Goal: Navigation & Orientation: Find specific page/section

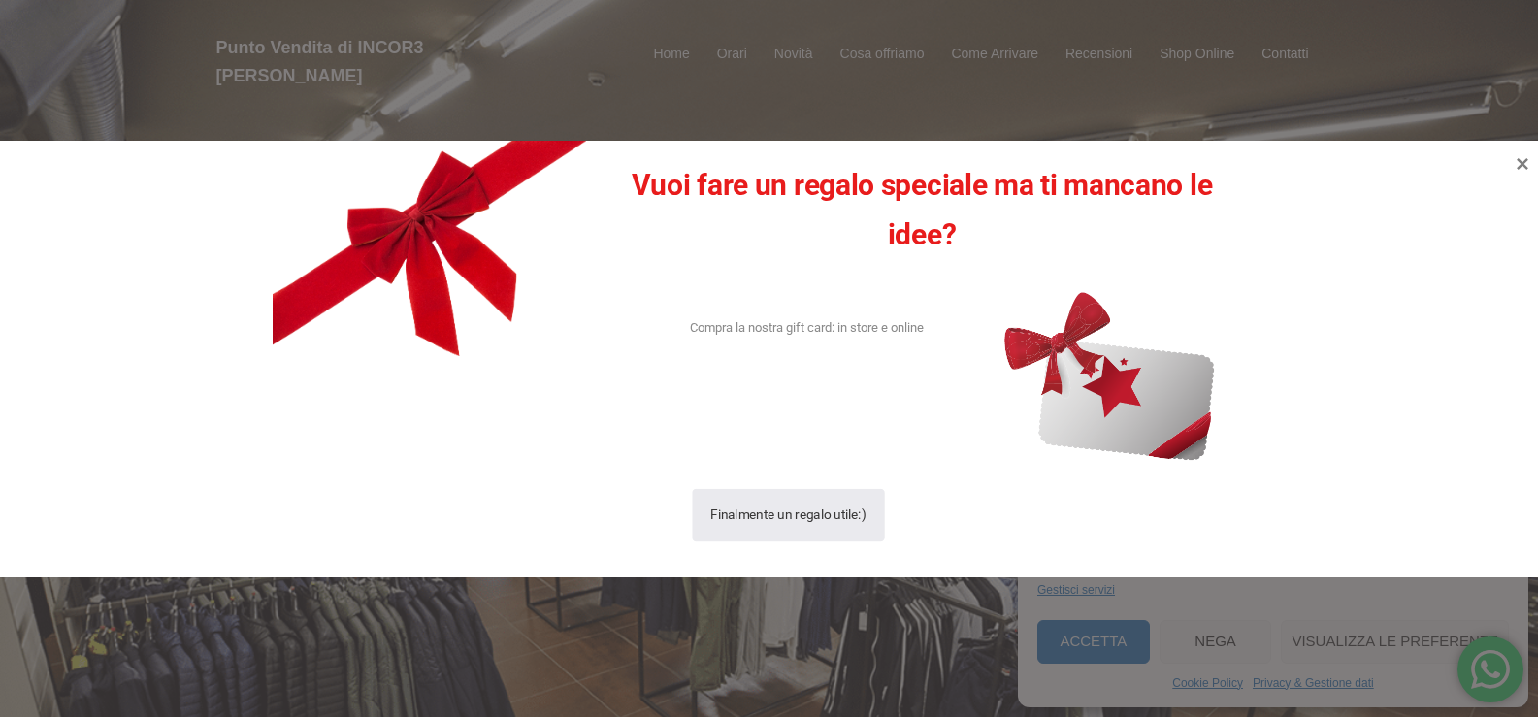
click at [771, 520] on div "Finalmente un regalo utile:)" at bounding box center [789, 514] width 156 height 53
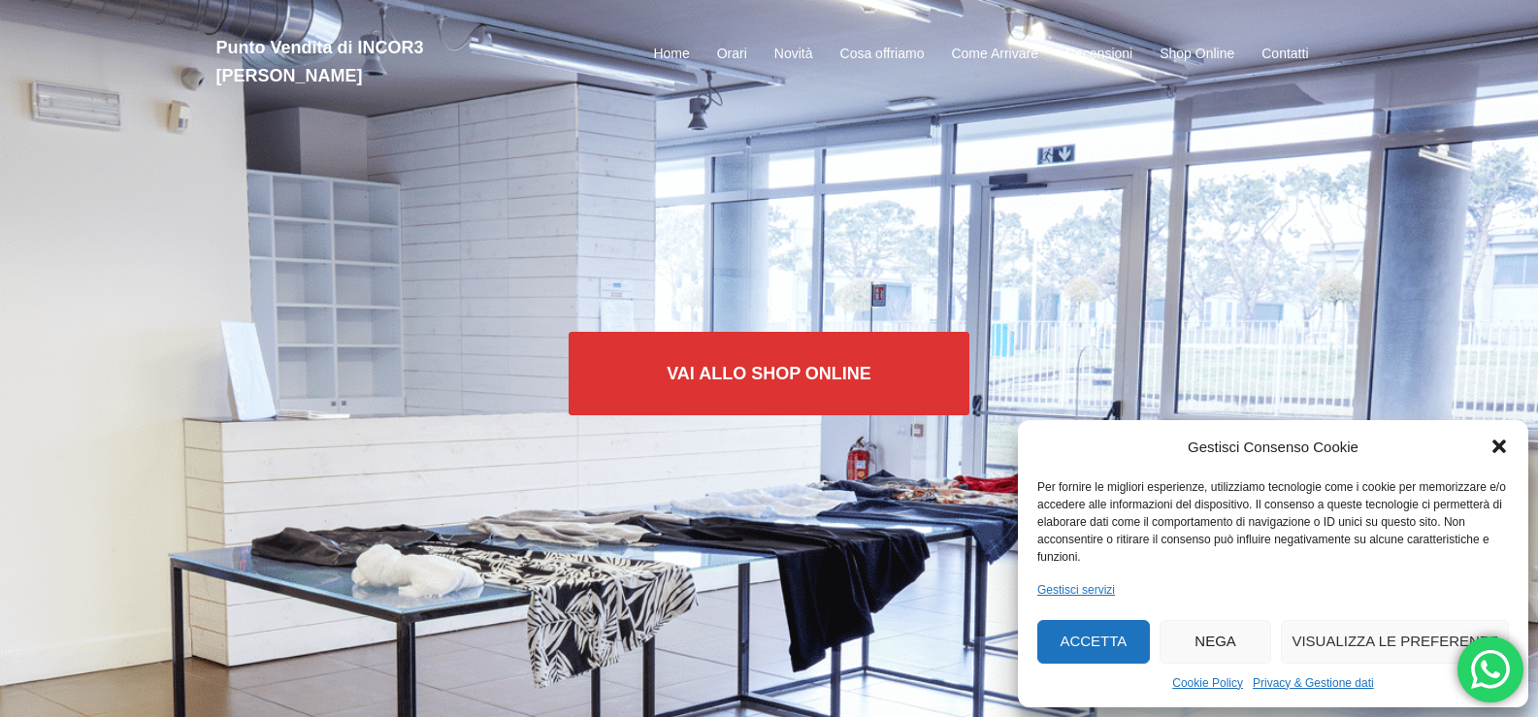
click at [1491, 444] on icon "Chiudi la finestra di dialogo" at bounding box center [1499, 446] width 19 height 19
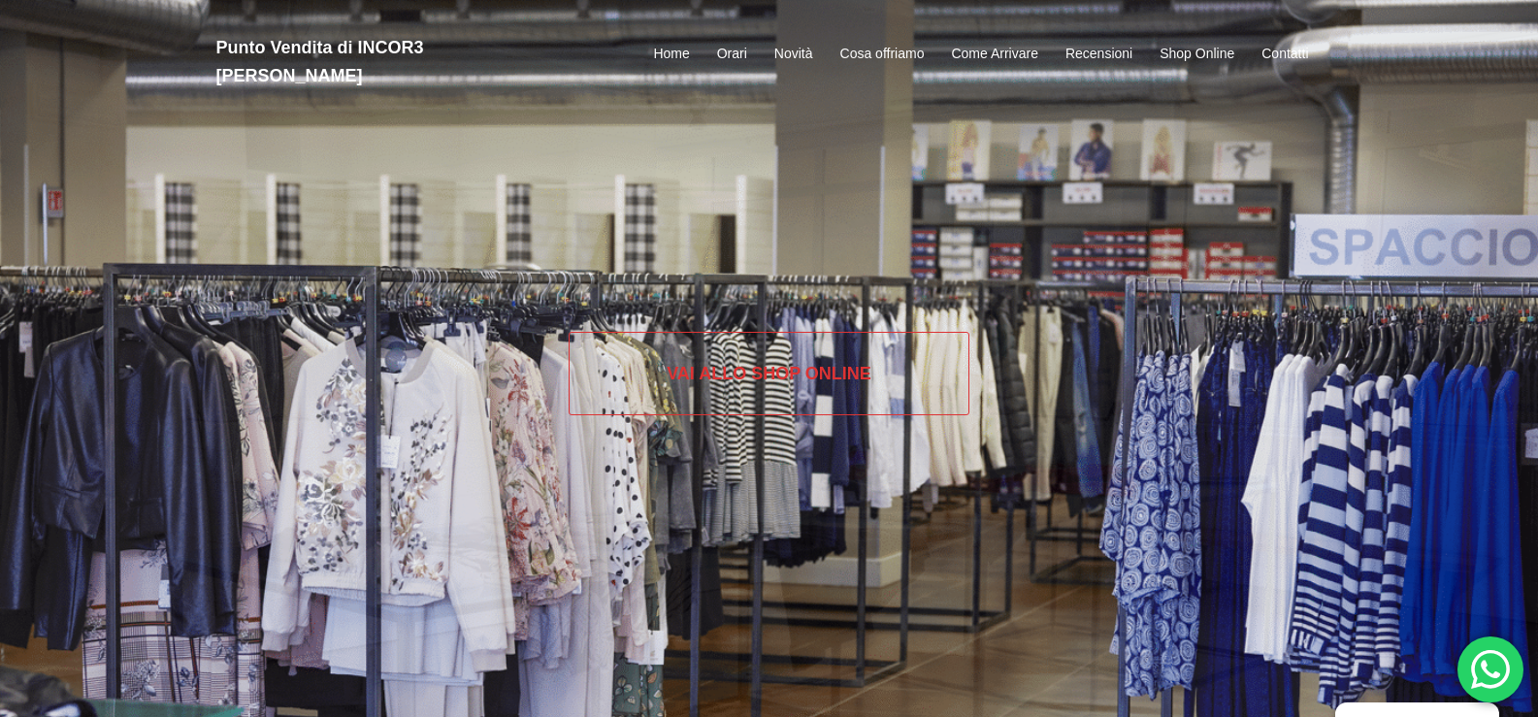
click at [734, 384] on link "Vai allo SHOP ONLINE" at bounding box center [769, 373] width 401 height 83
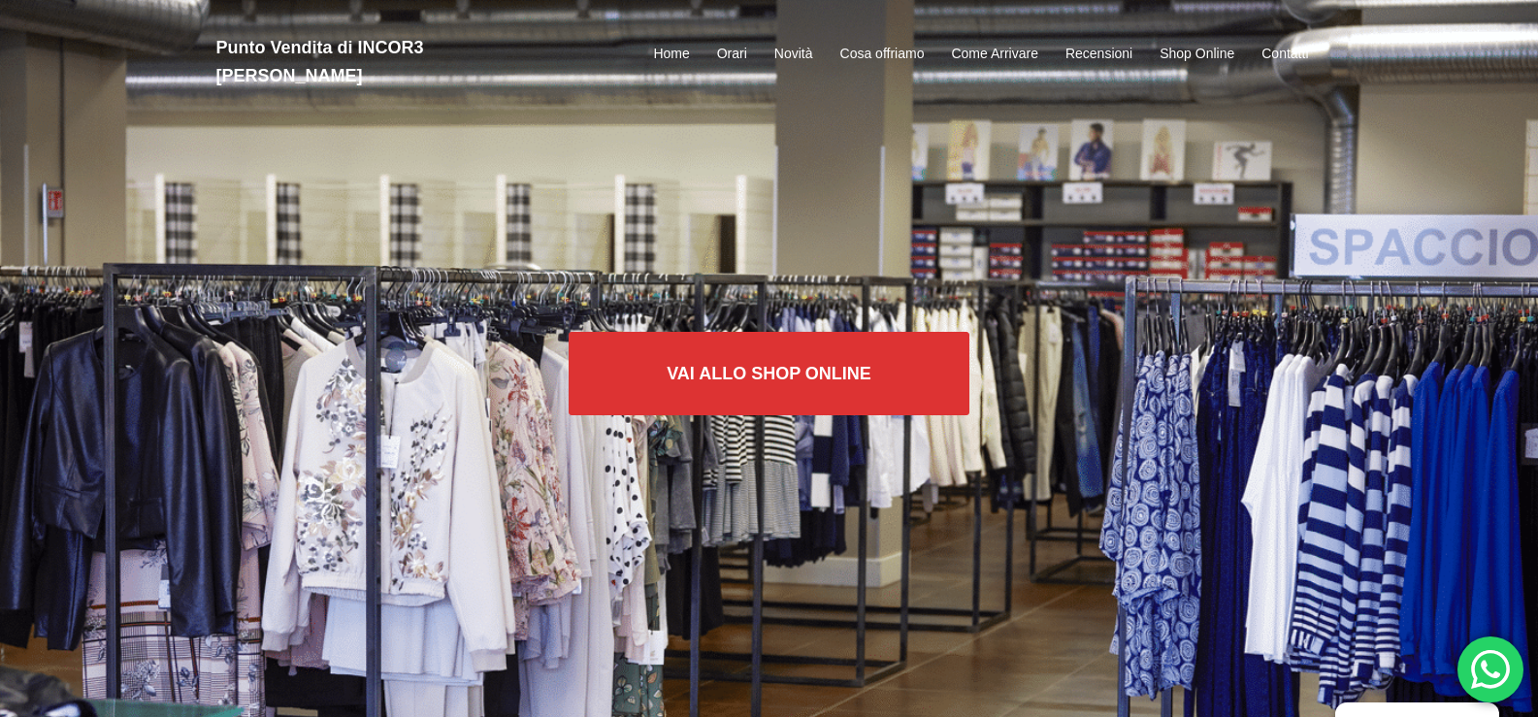
click at [508, 506] on div "Vai allo SHOP ONLINE" at bounding box center [769, 358] width 1538 height 717
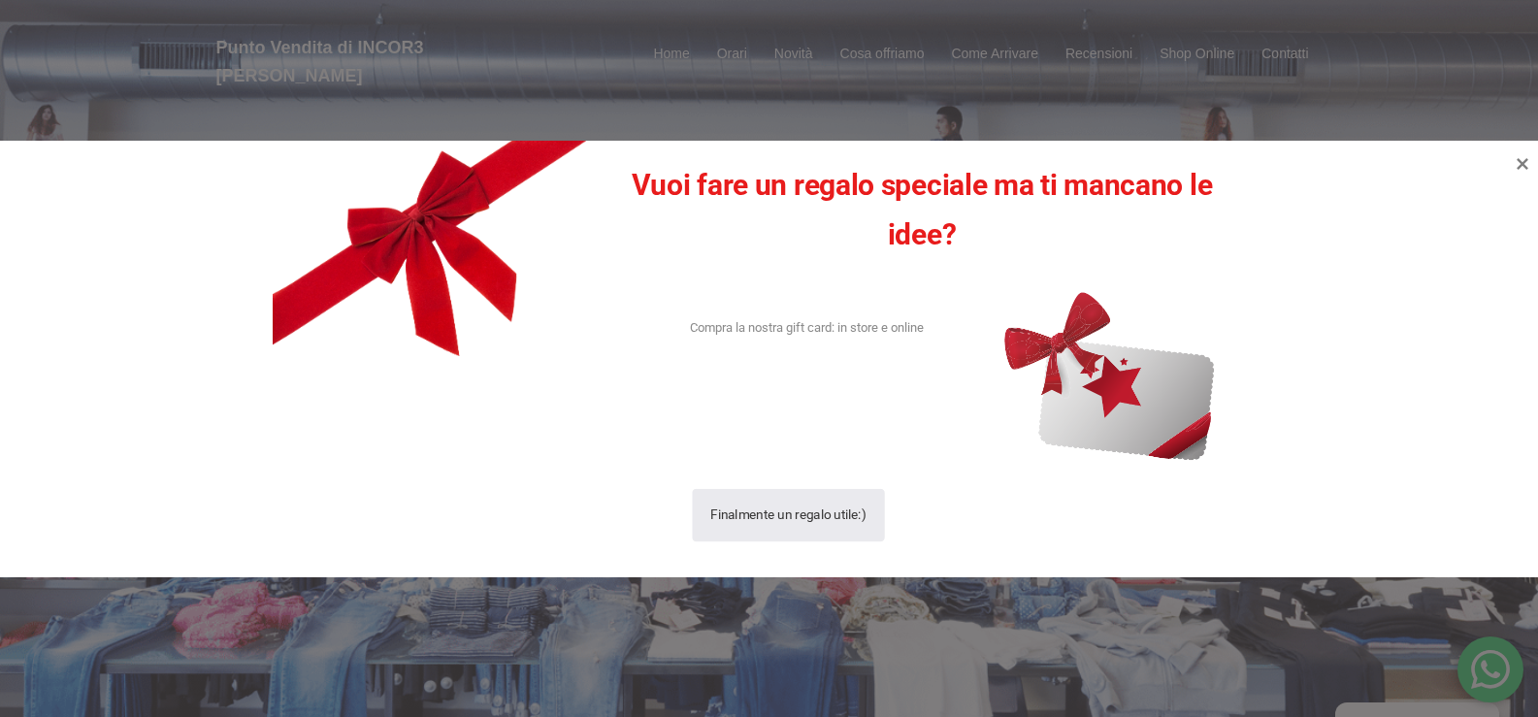
click at [808, 517] on div "Finalmente un regalo utile:)" at bounding box center [789, 514] width 156 height 53
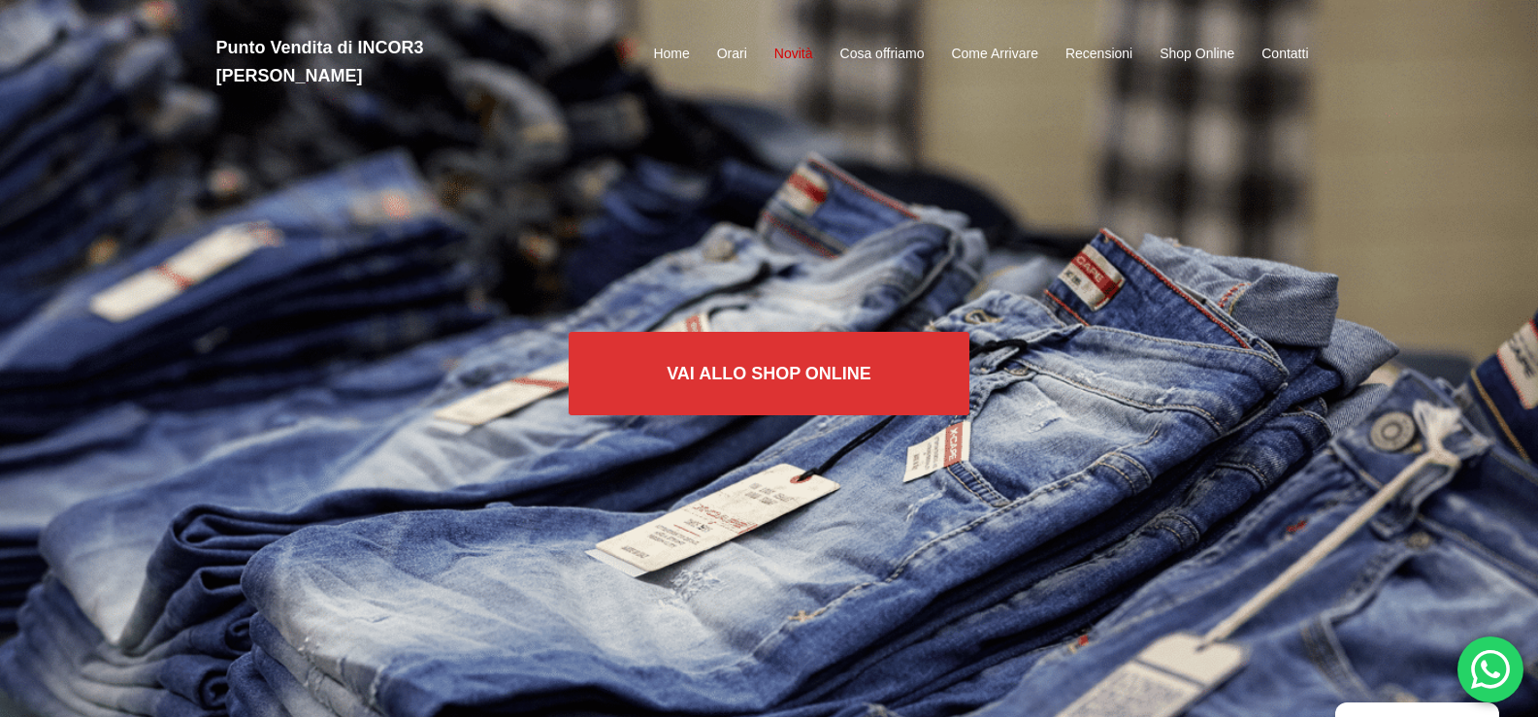
click at [787, 43] on link "Novità" at bounding box center [794, 54] width 39 height 23
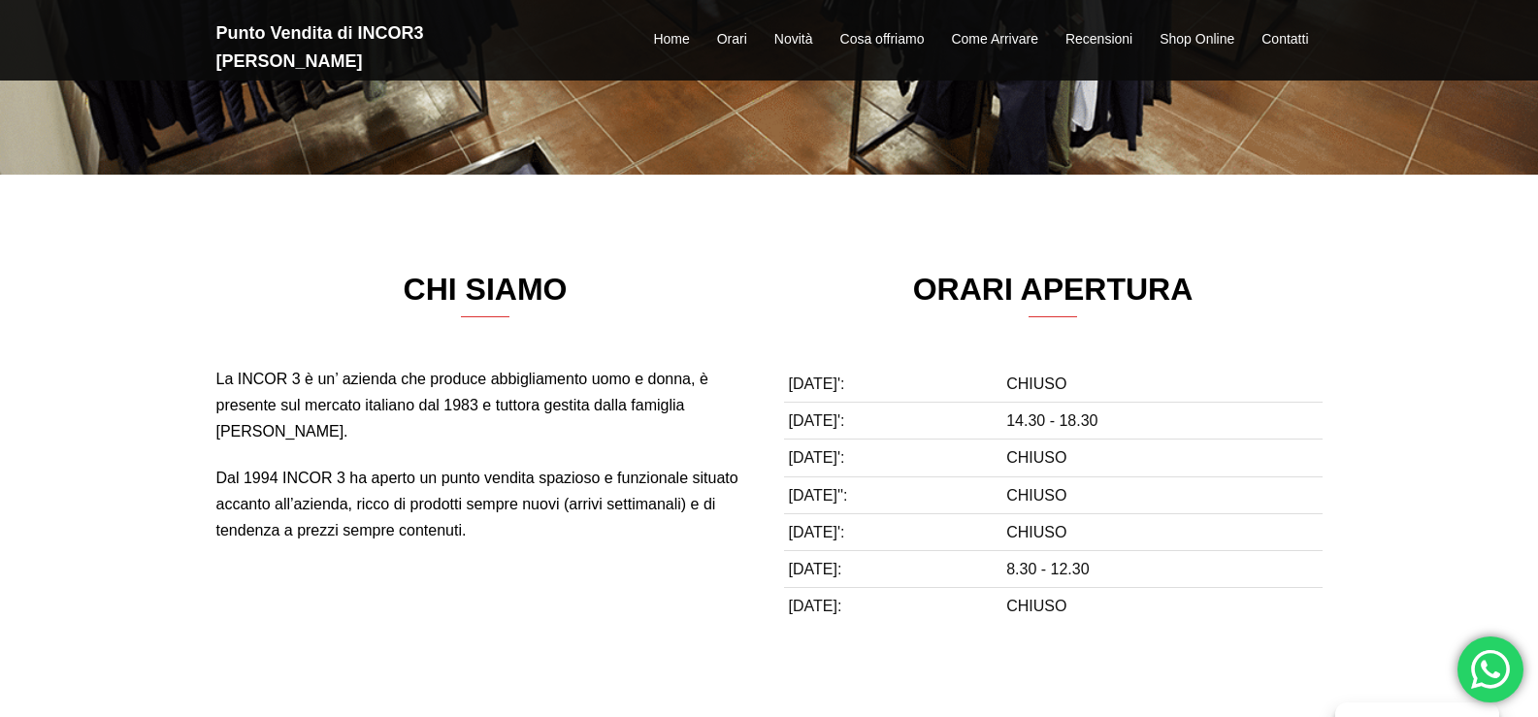
scroll to position [537, 0]
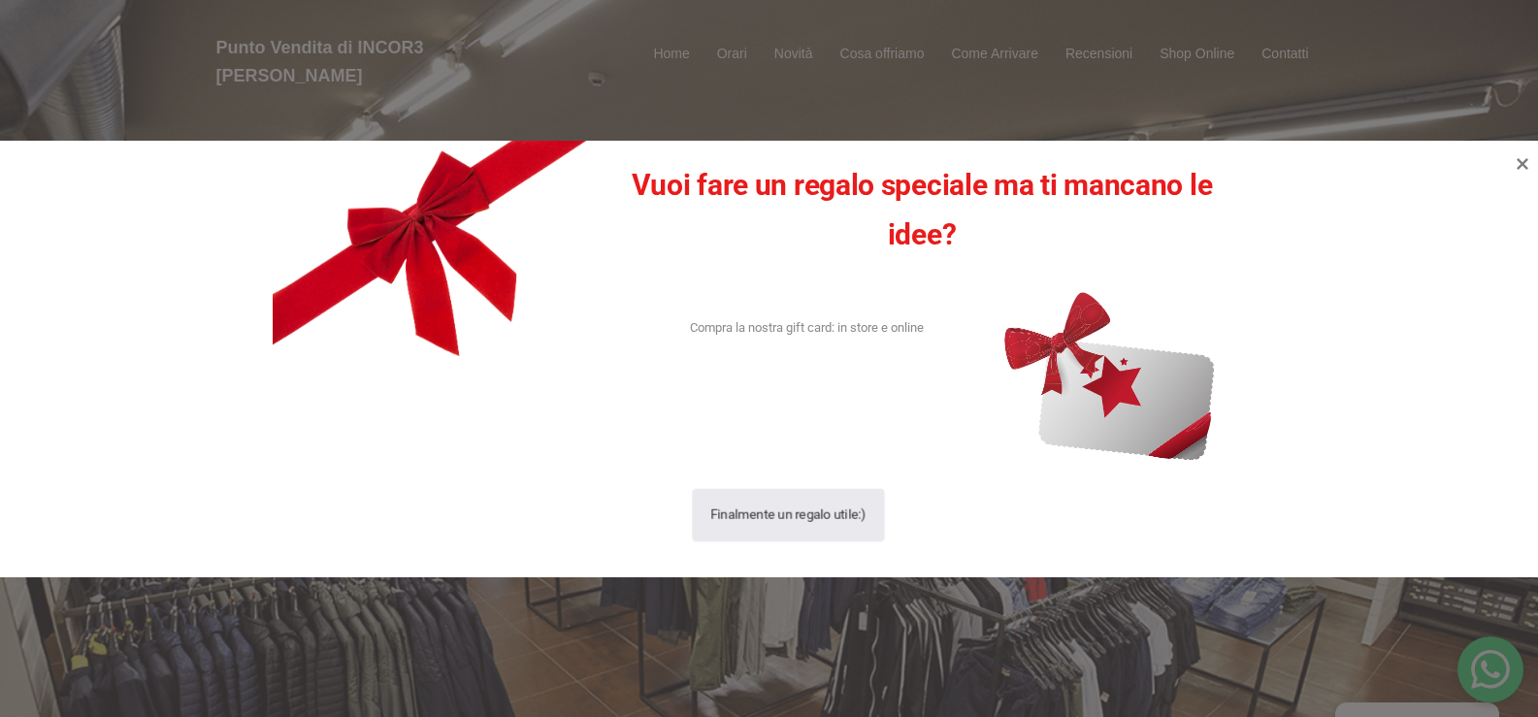
click at [755, 516] on div "Finalmente un regalo utile:)" at bounding box center [789, 514] width 156 height 53
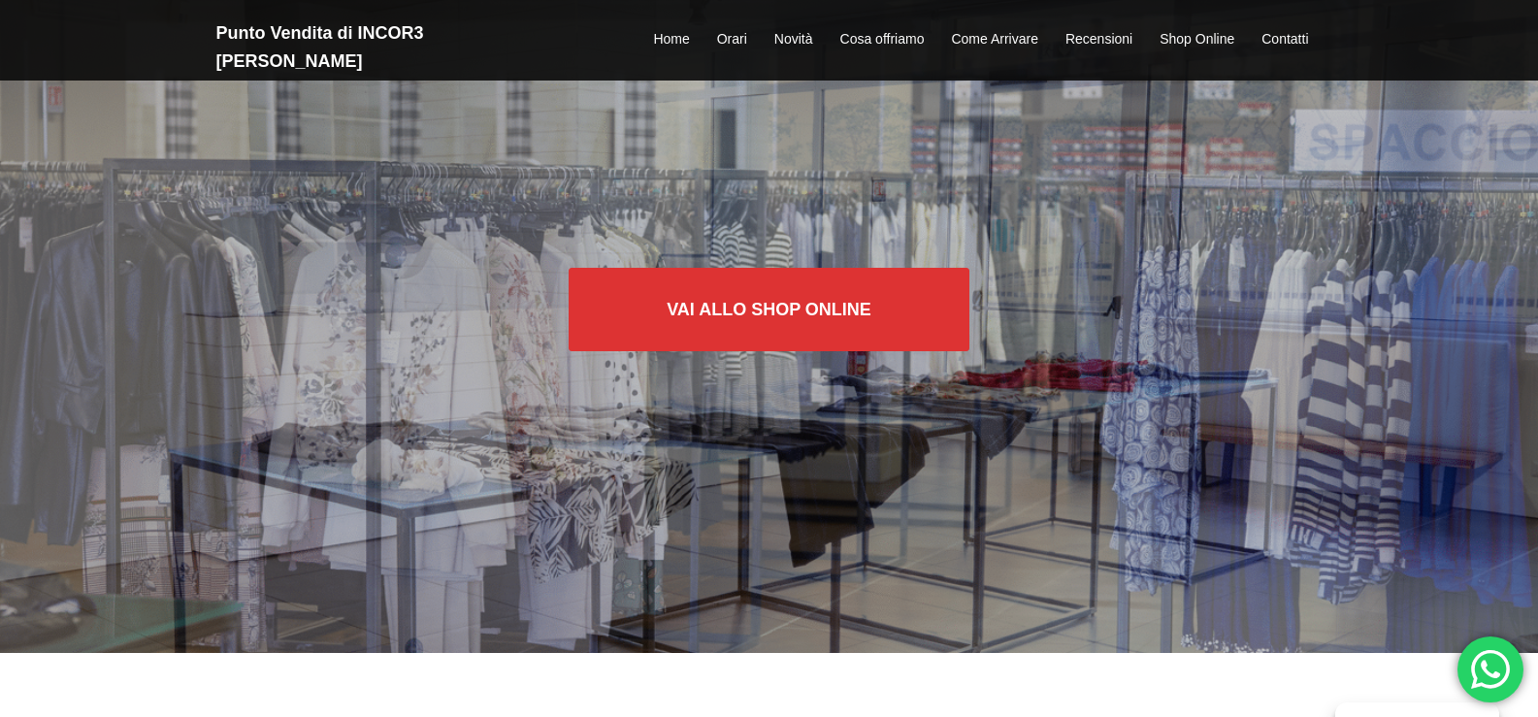
scroll to position [194, 0]
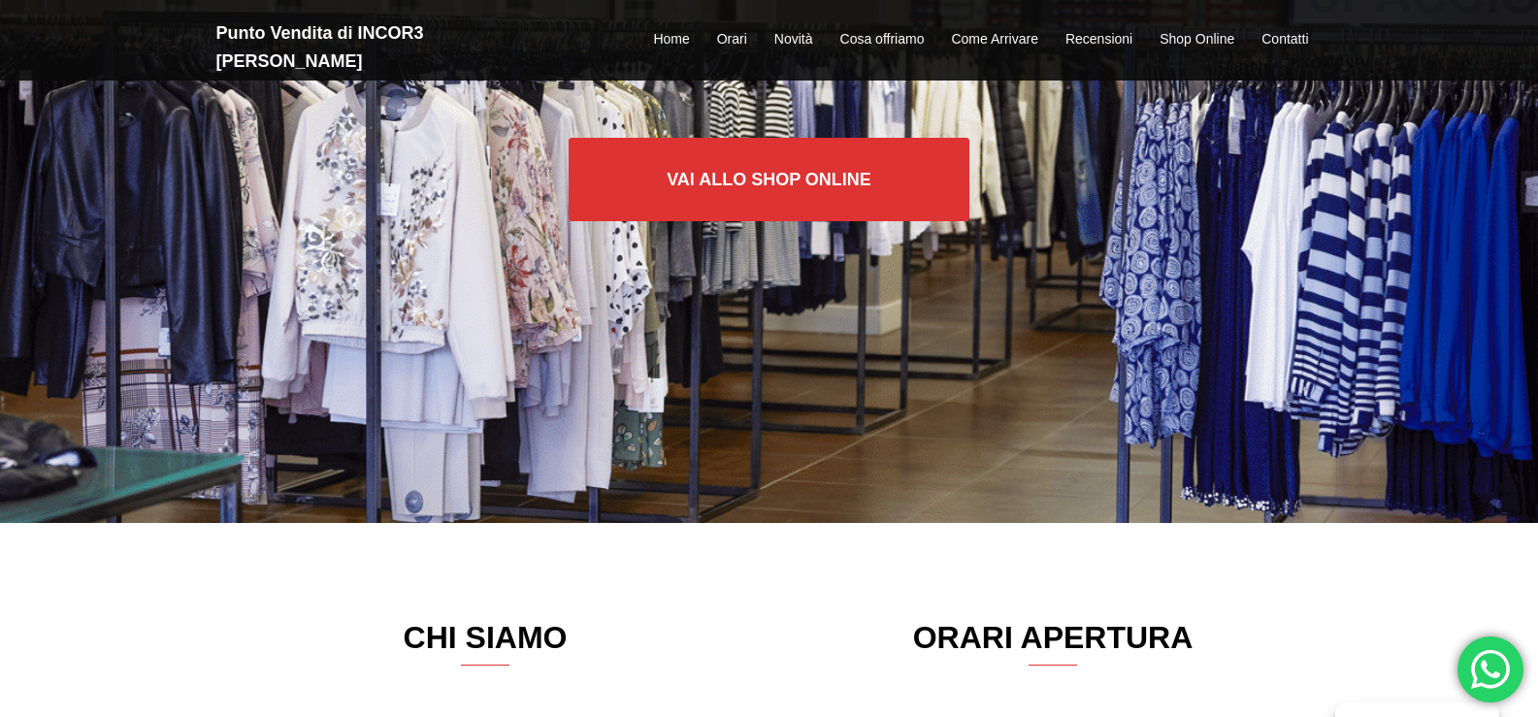
click at [565, 90] on p at bounding box center [769, 104] width 1538 height 68
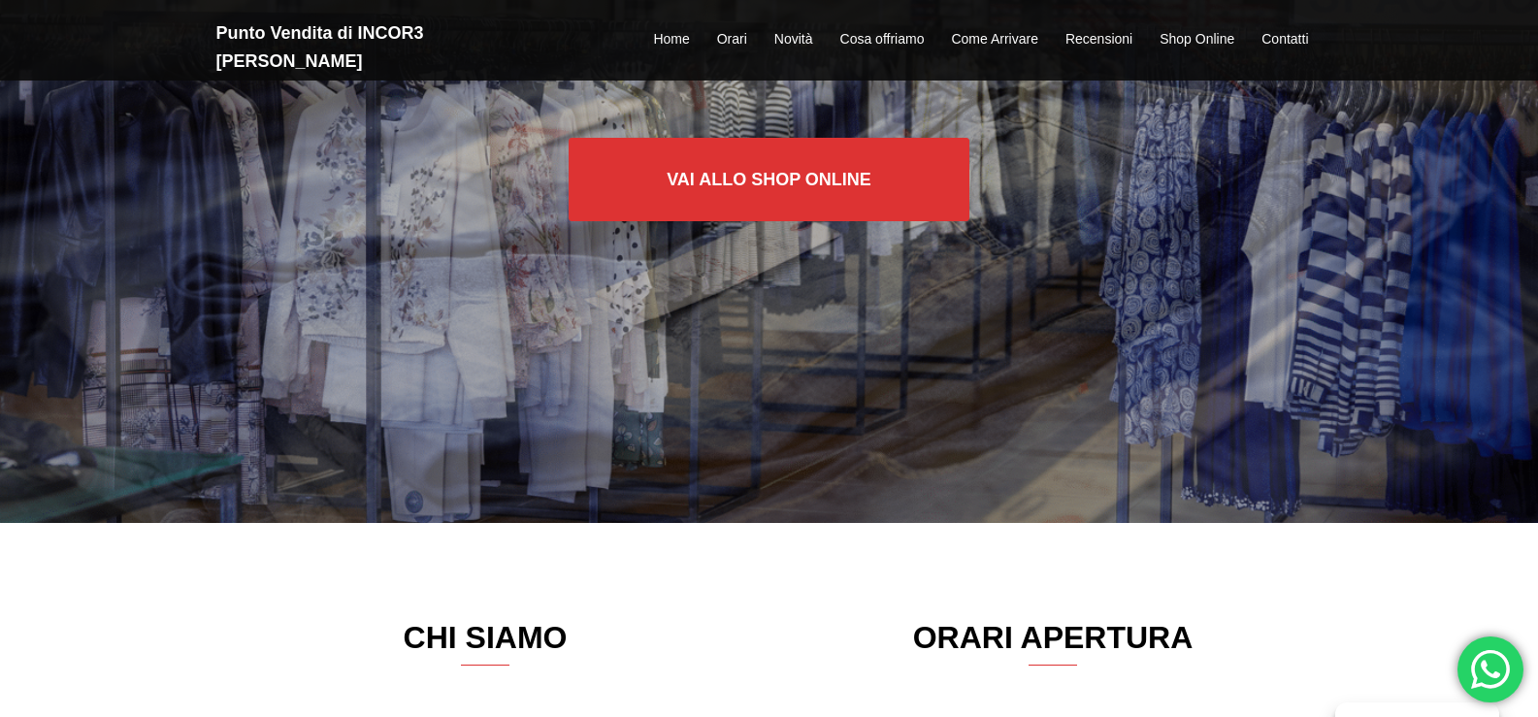
click at [1143, 238] on div "Vai allo SHOP ONLINE" at bounding box center [769, 165] width 1538 height 252
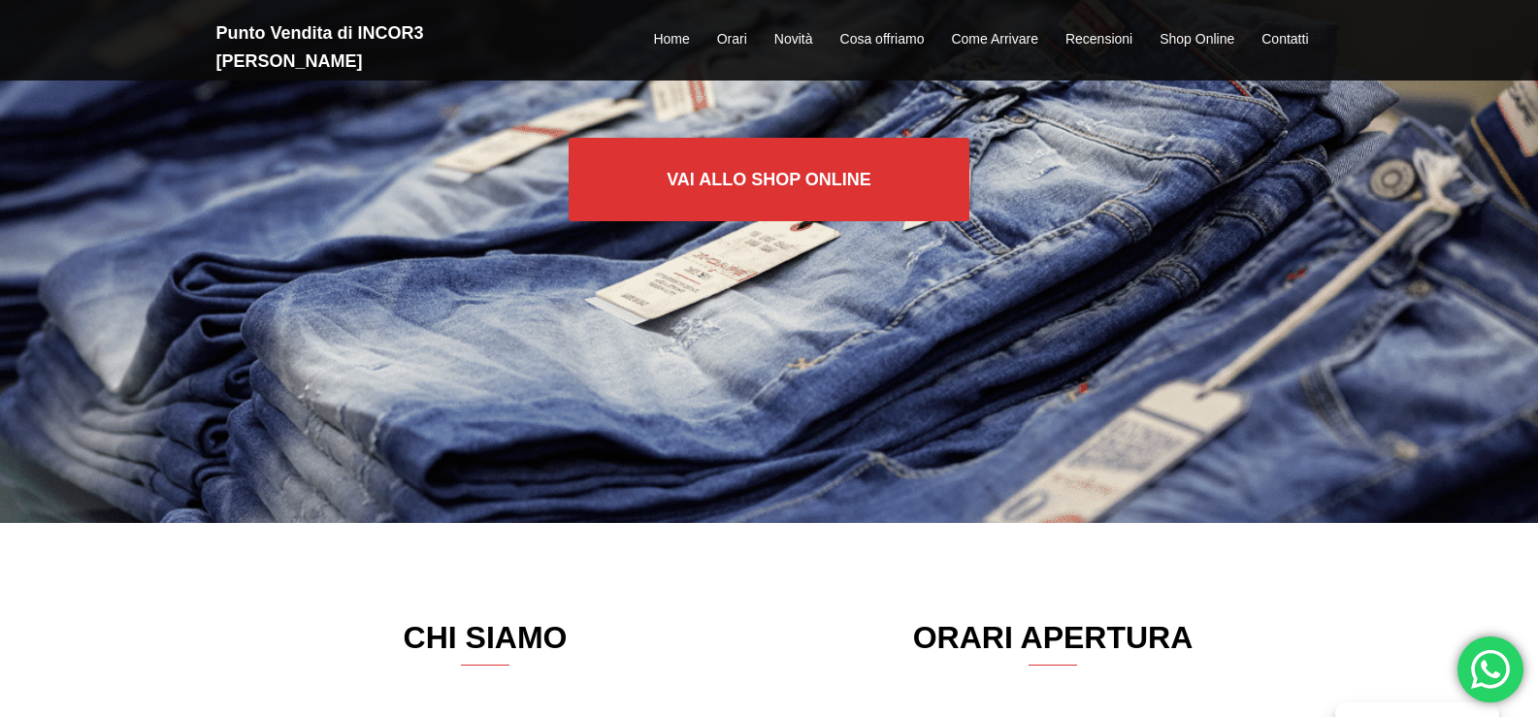
click at [1143, 238] on div "Vai allo SHOP ONLINE" at bounding box center [769, 165] width 1538 height 252
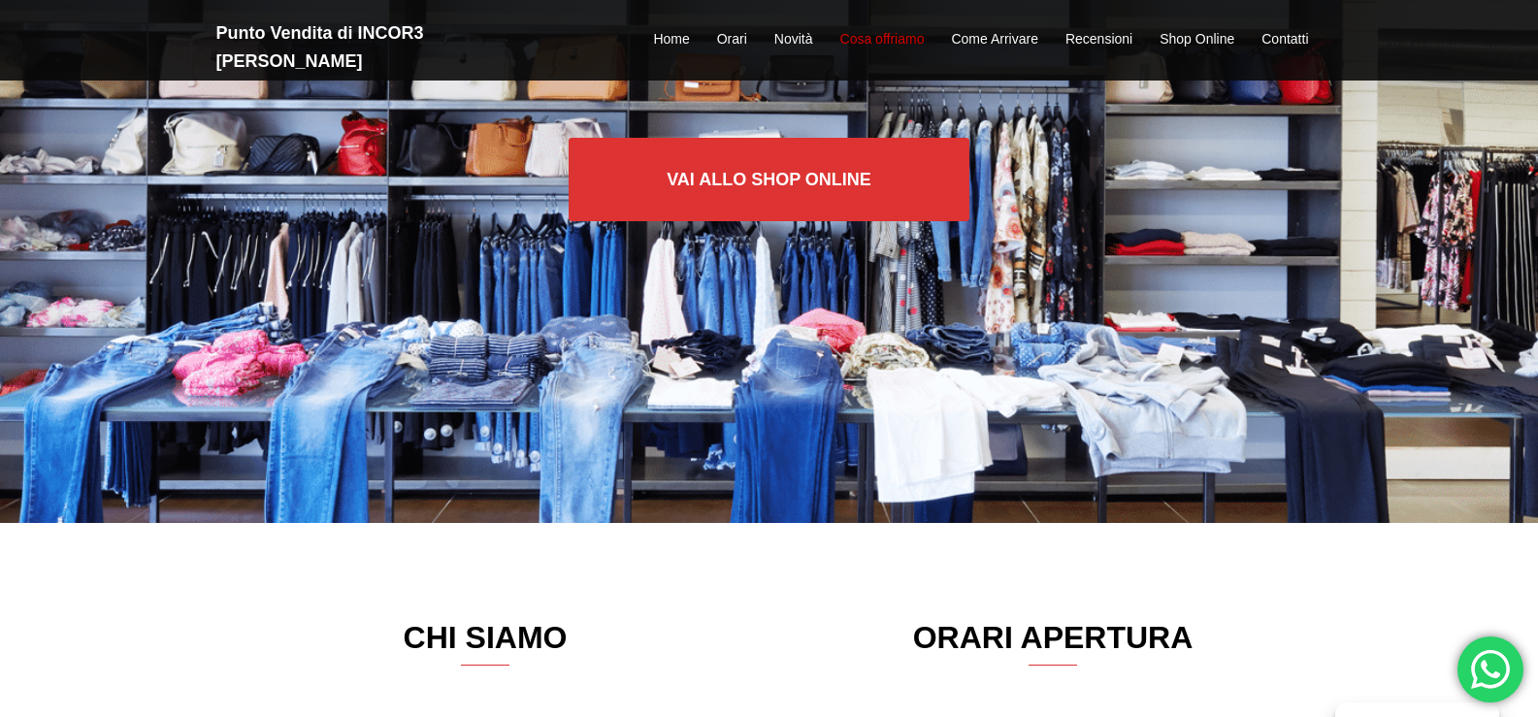
click at [876, 31] on link "Cosa offriamo" at bounding box center [883, 39] width 84 height 23
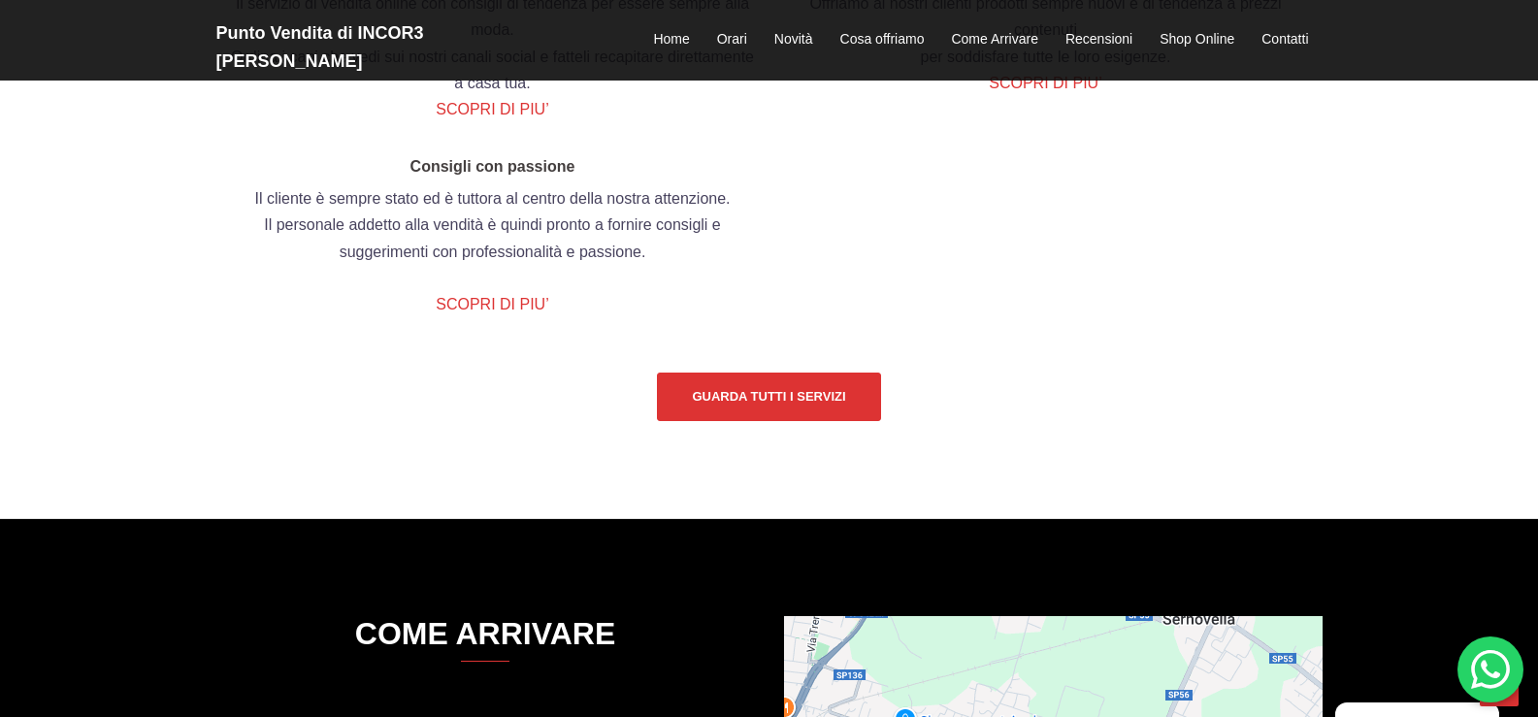
scroll to position [2341, 0]
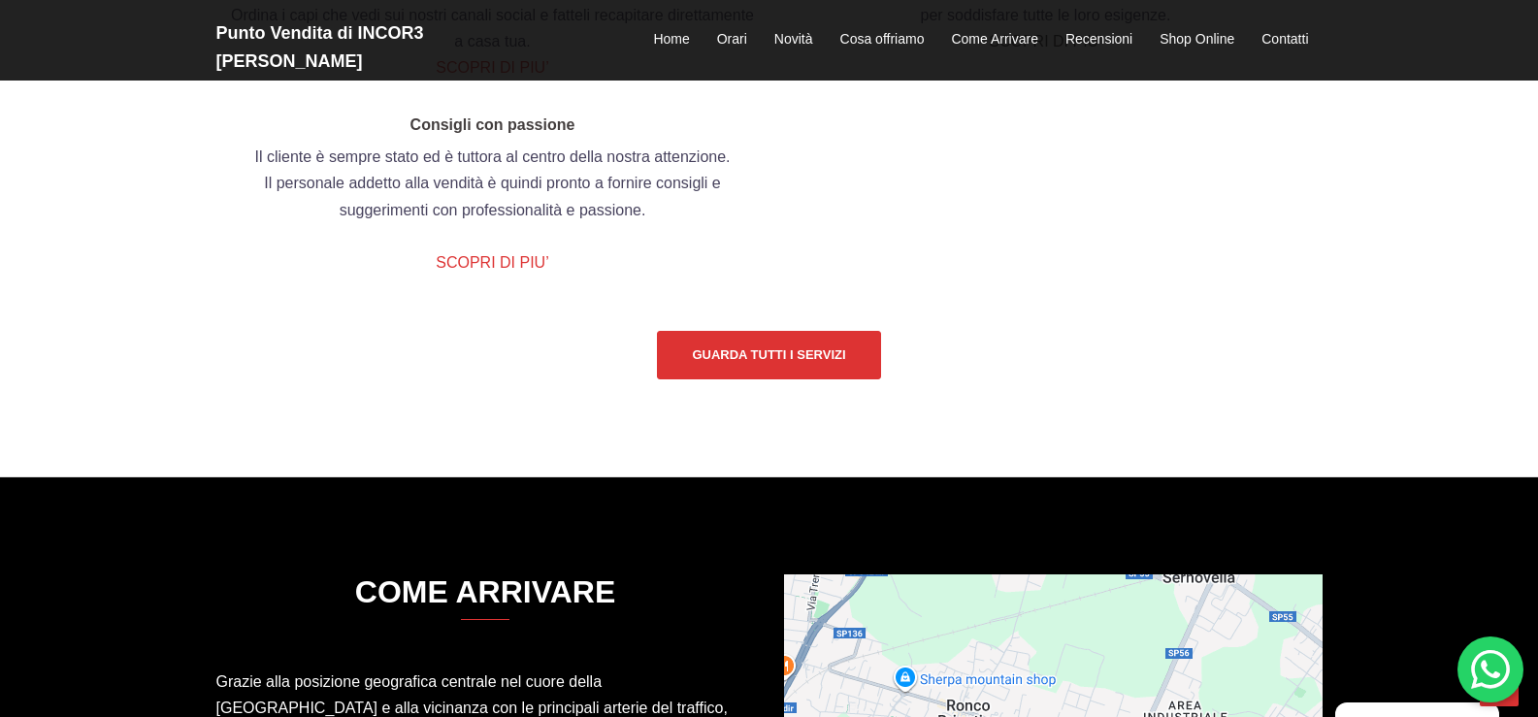
click at [1048, 49] on link "SCOPRI DI PIU’" at bounding box center [1045, 41] width 113 height 16
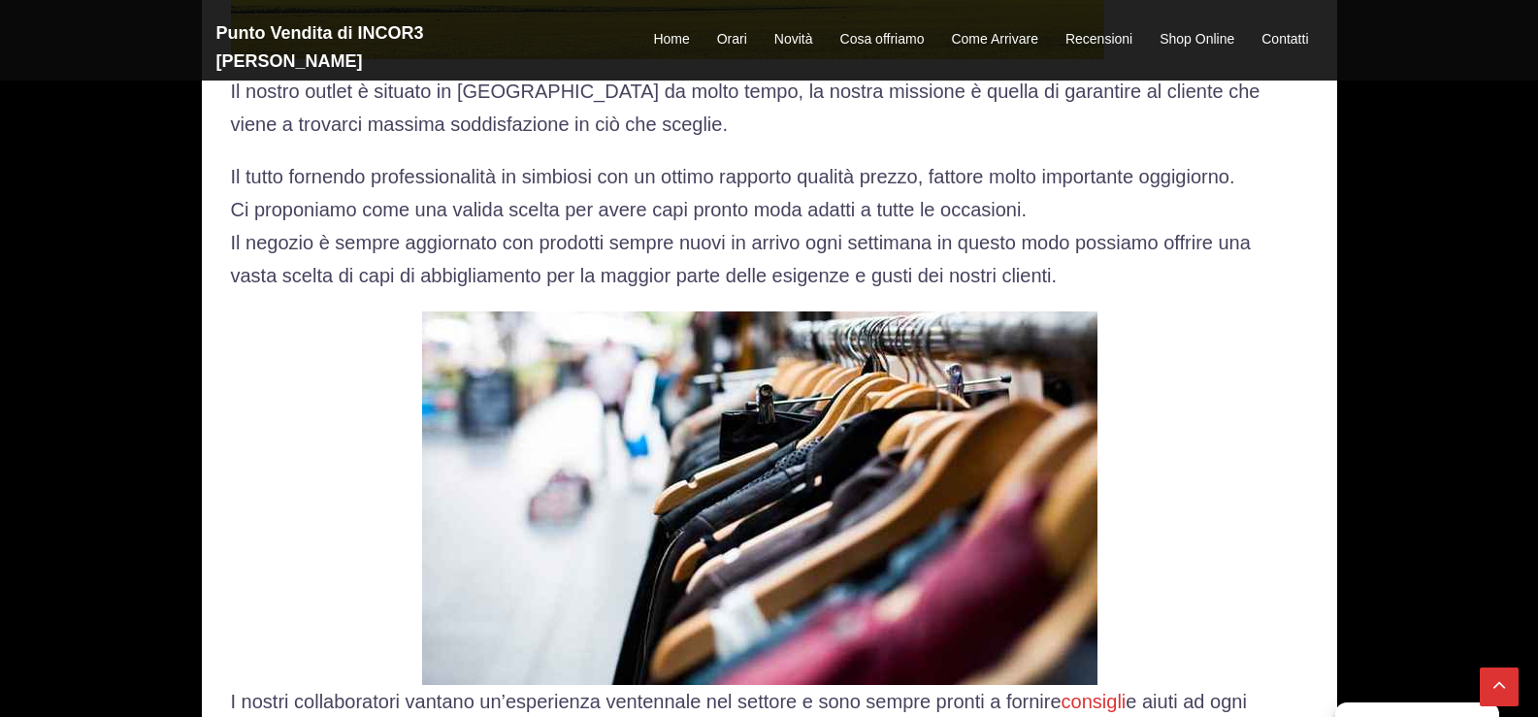
scroll to position [1165, 0]
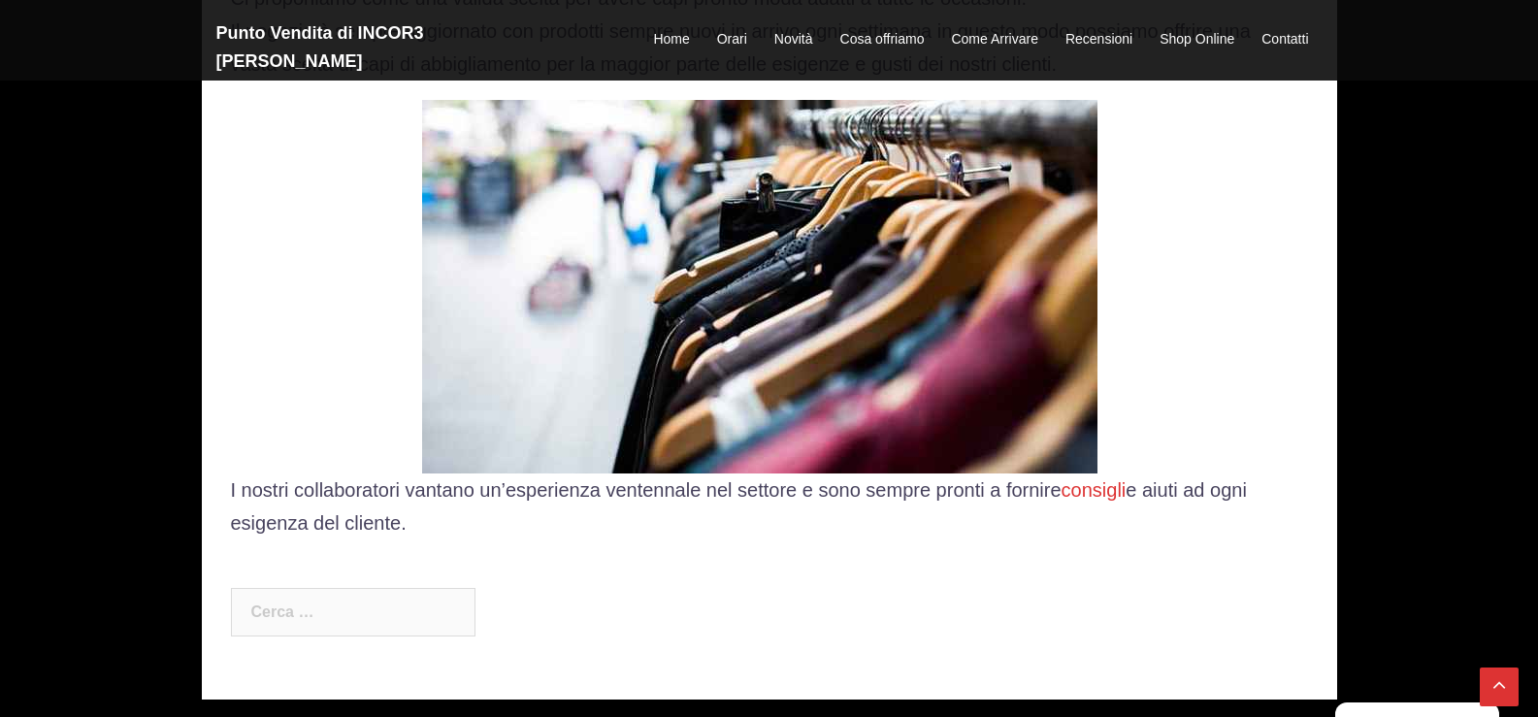
click at [790, 329] on img at bounding box center [760, 287] width 676 height 374
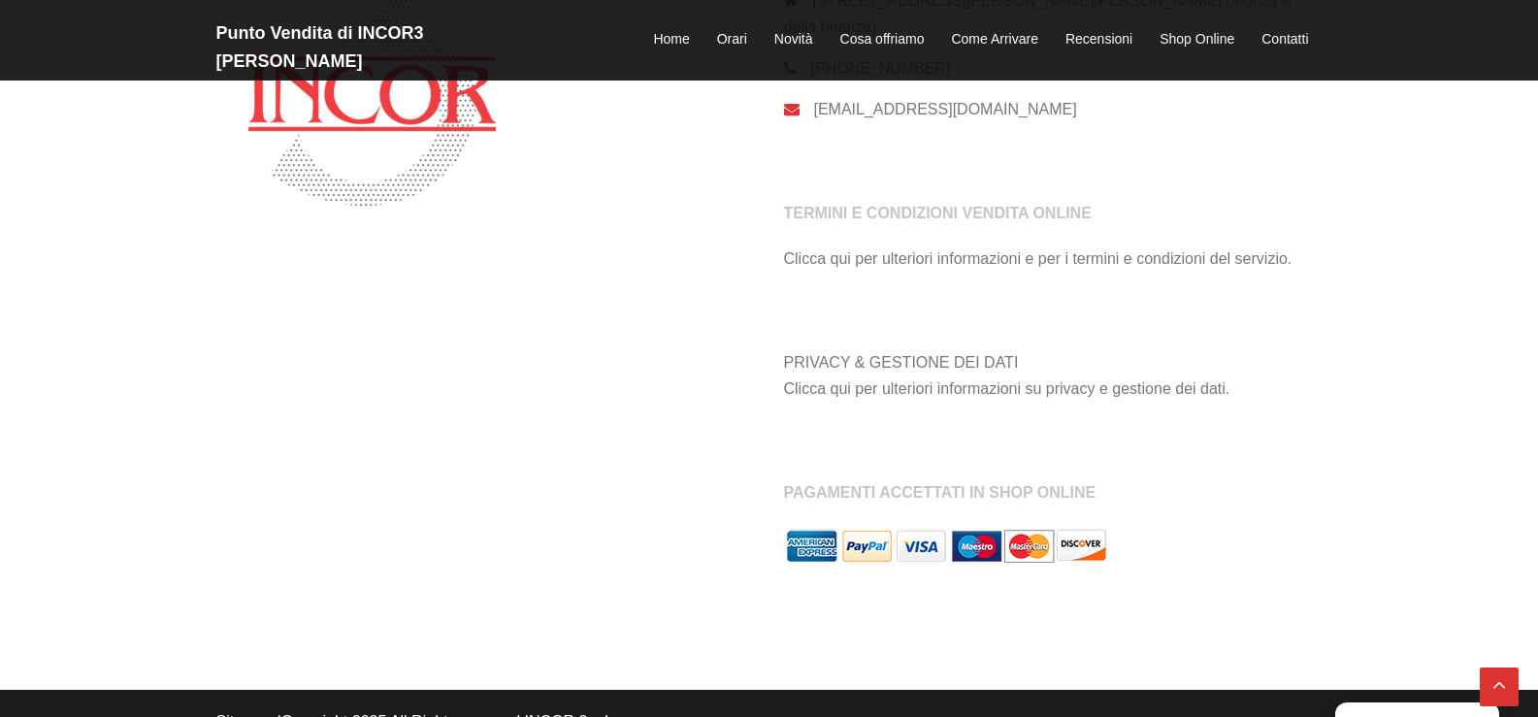
scroll to position [2122, 0]
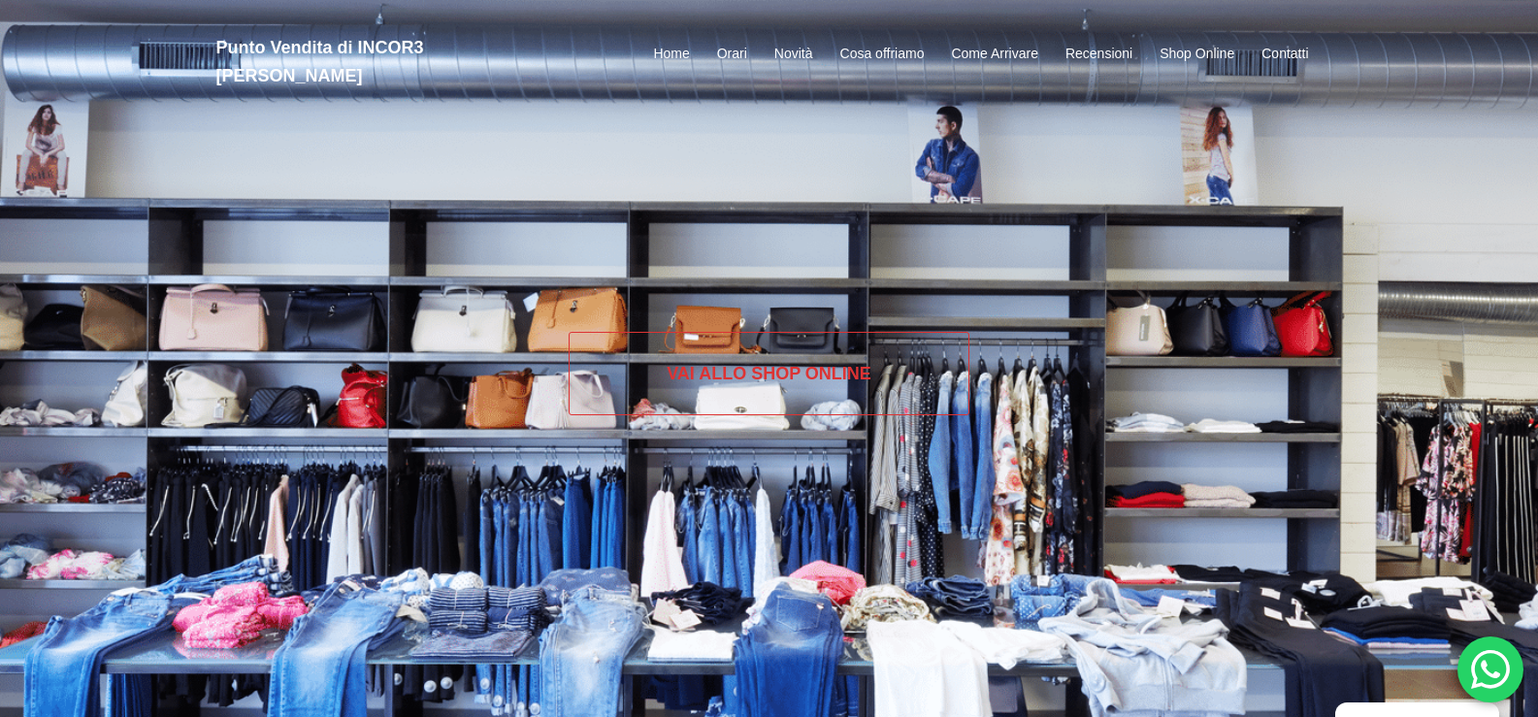
click at [805, 375] on link "Vai allo SHOP ONLINE" at bounding box center [769, 373] width 401 height 83
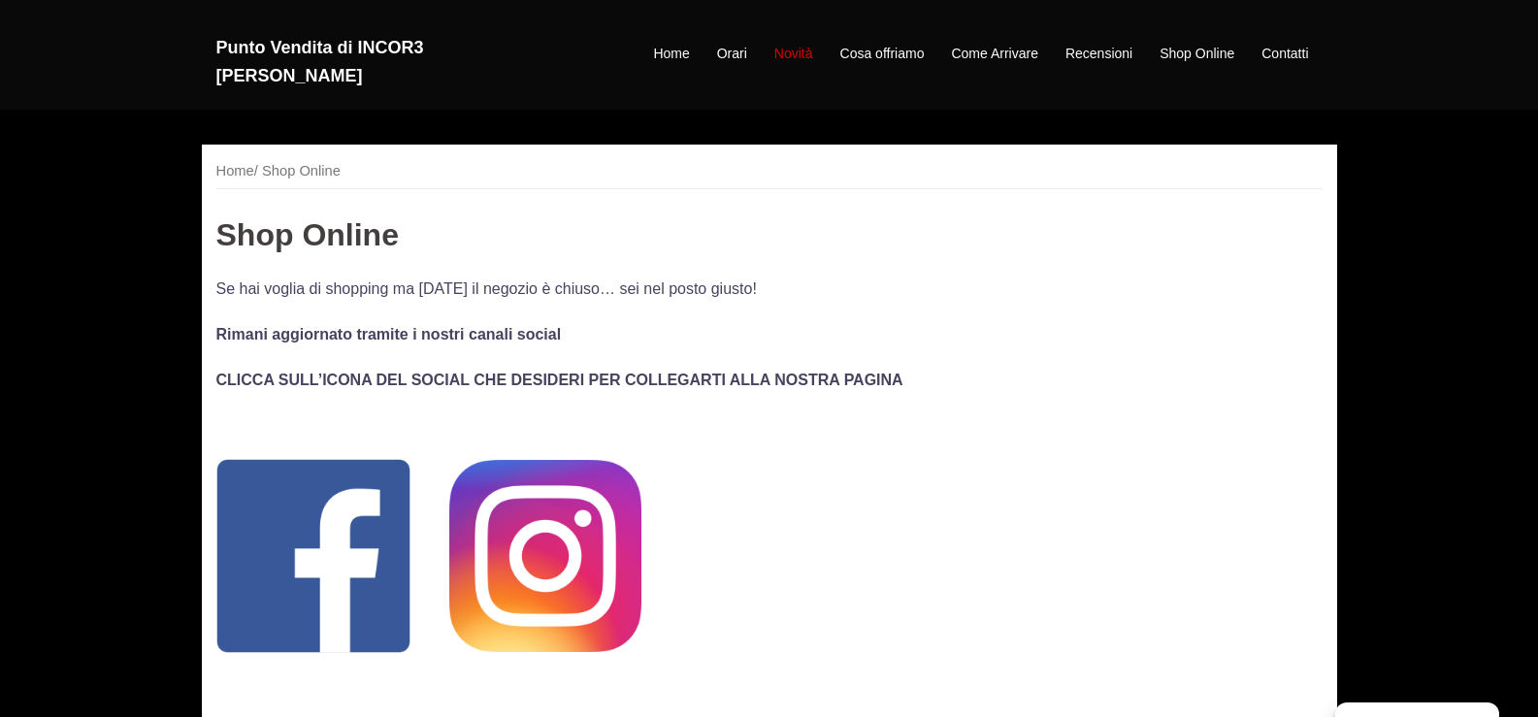
click at [794, 43] on link "Novità" at bounding box center [794, 54] width 39 height 23
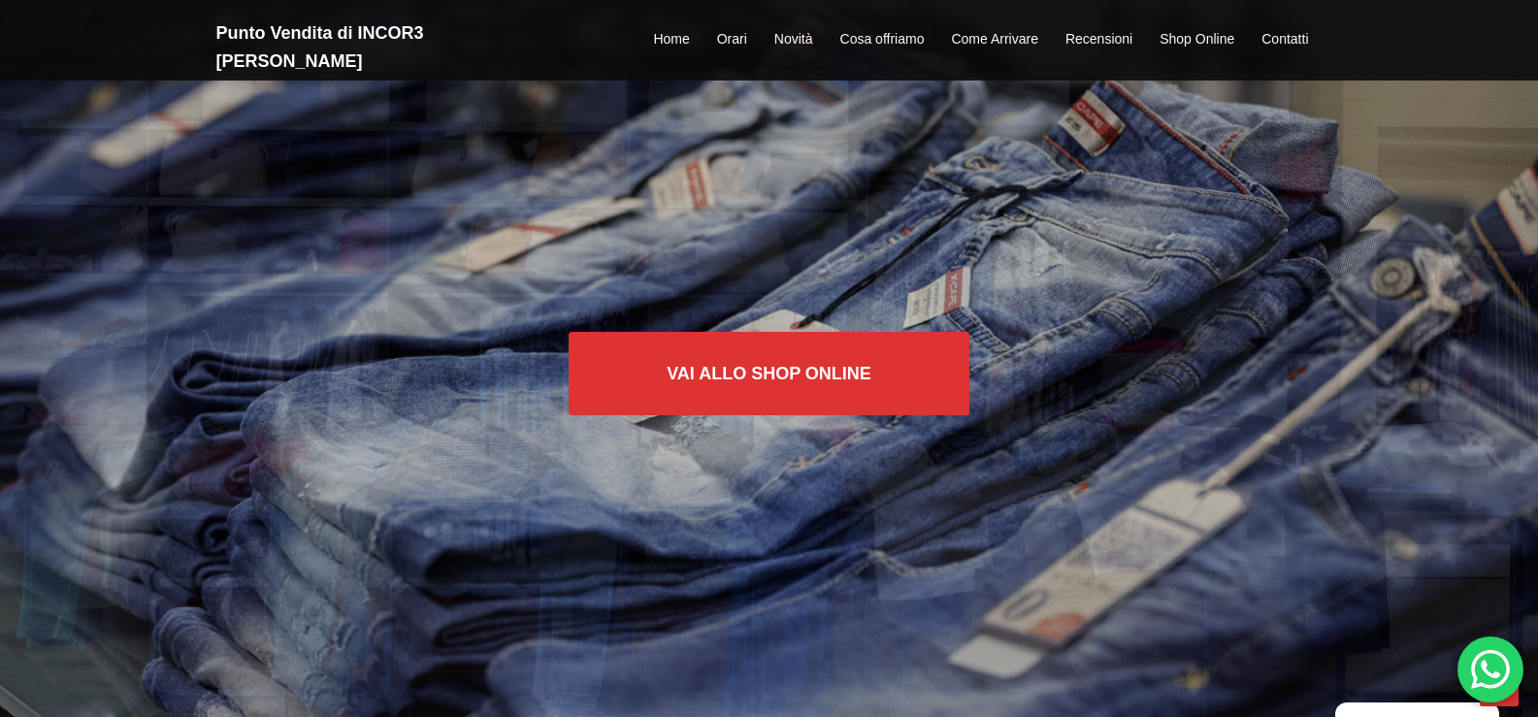
scroll to position [1284, 0]
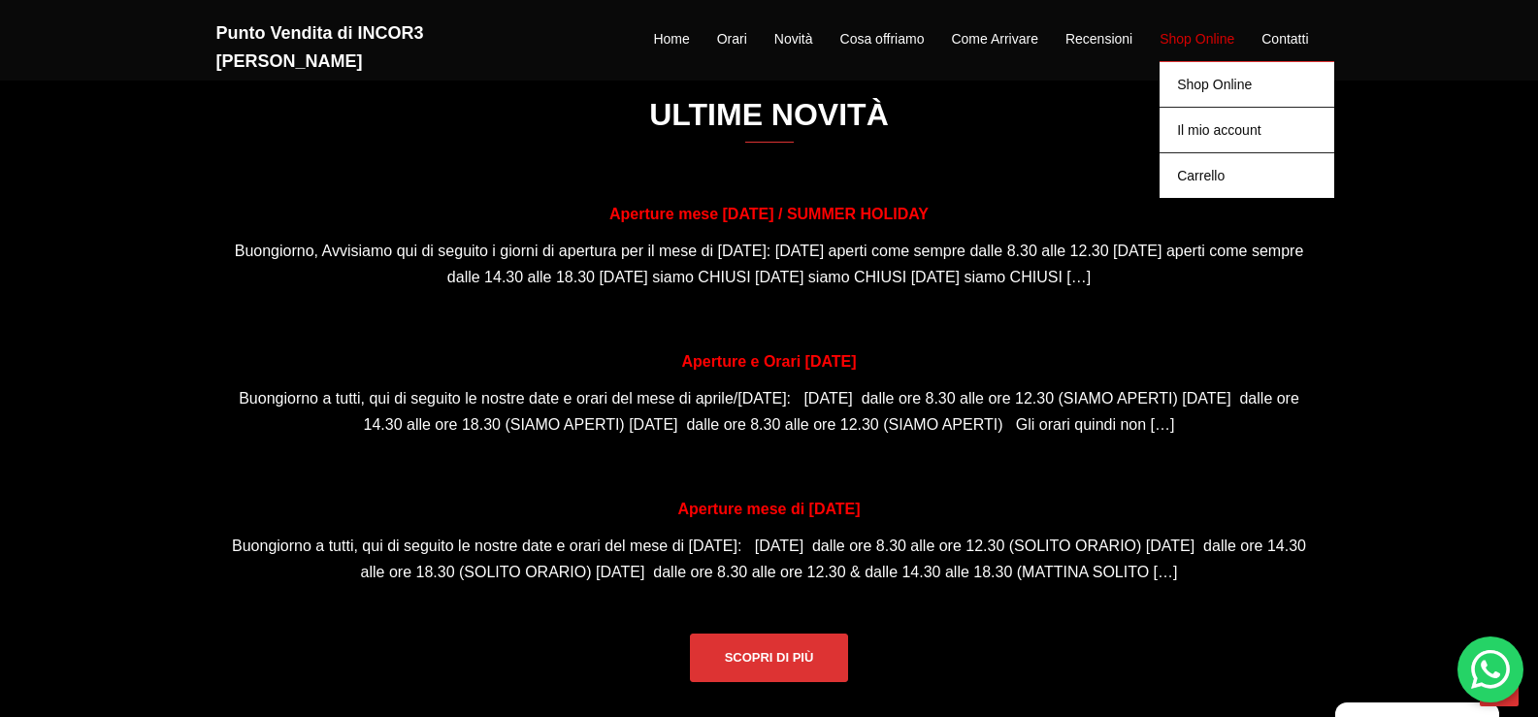
click at [1195, 28] on link "Shop Online" at bounding box center [1197, 39] width 75 height 23
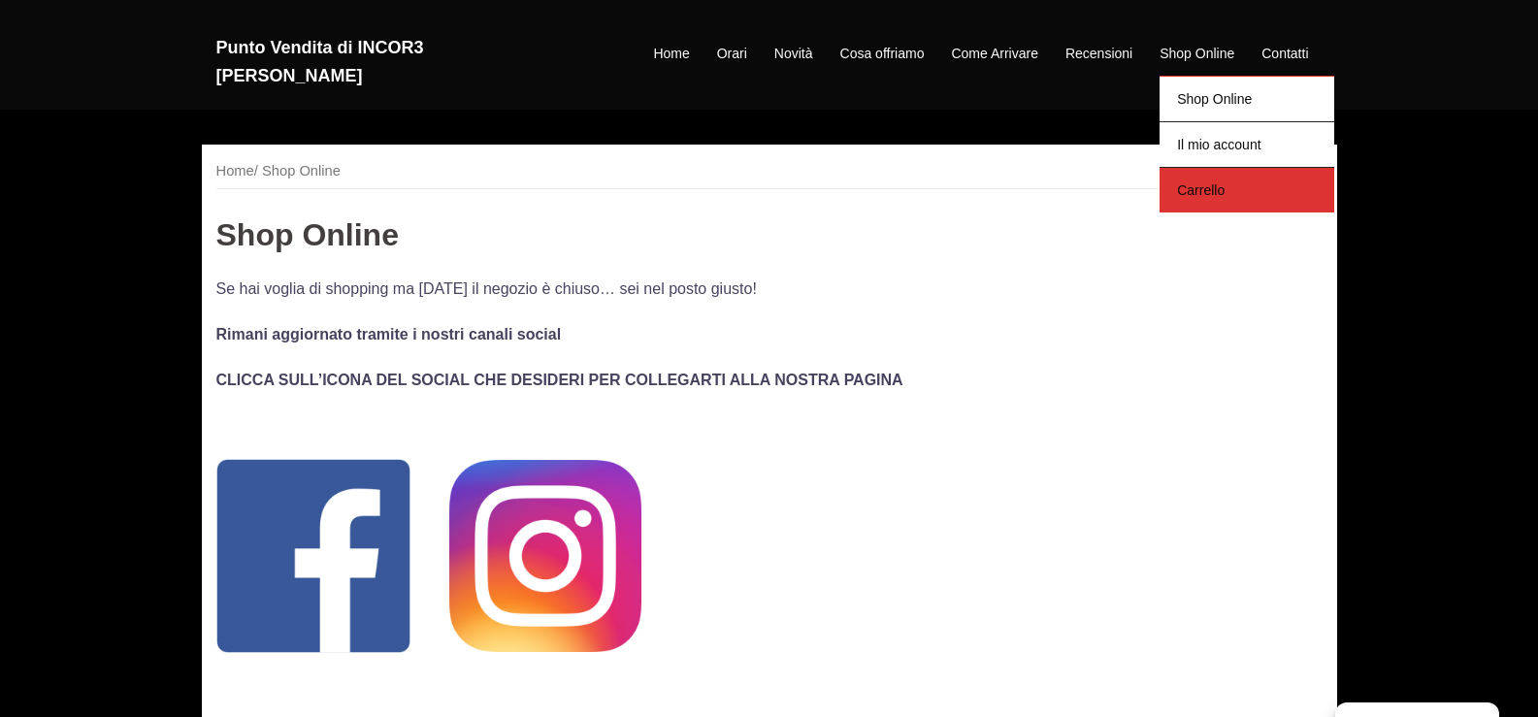
click at [1213, 184] on link "Carrello" at bounding box center [1247, 190] width 175 height 46
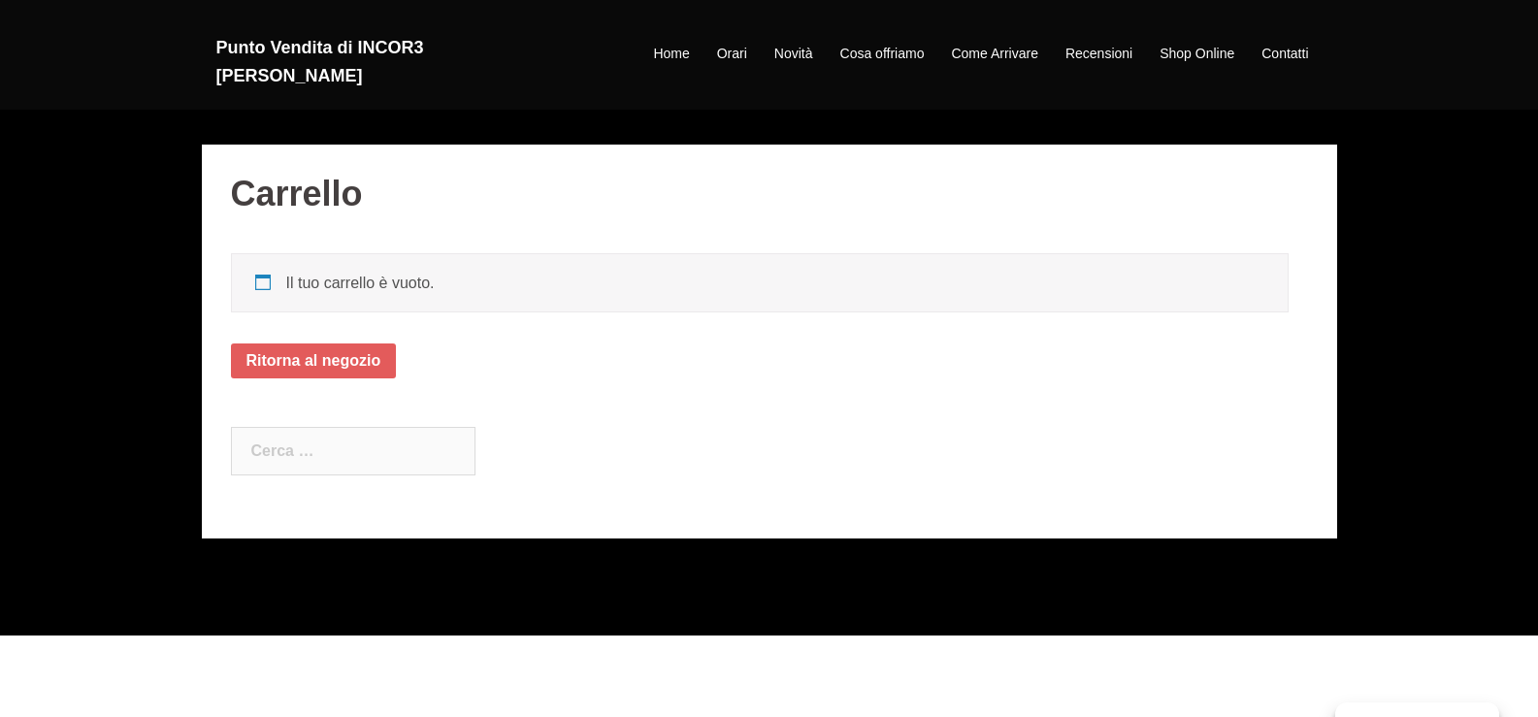
click at [323, 351] on link "Ritorna al negozio" at bounding box center [314, 361] width 166 height 35
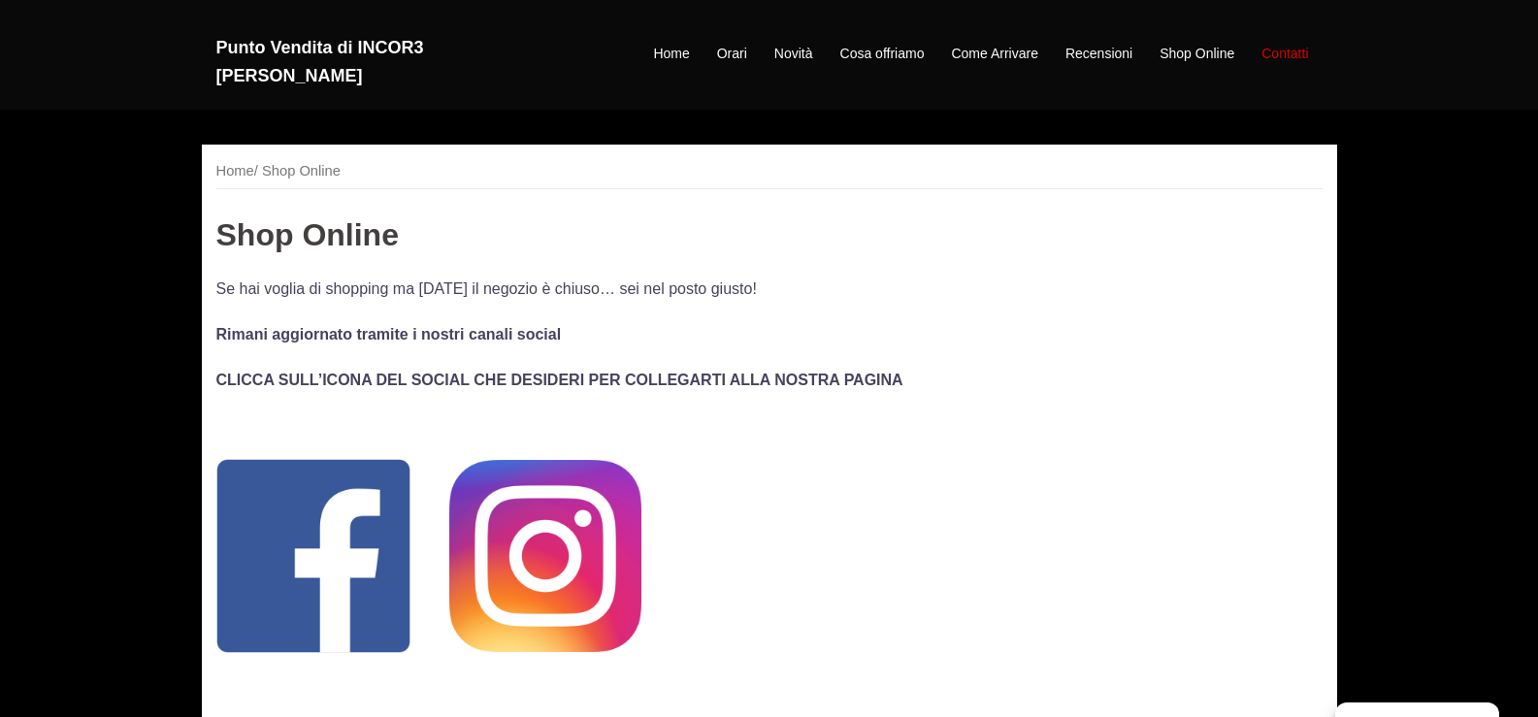
click at [1290, 43] on link "Contatti" at bounding box center [1285, 54] width 47 height 23
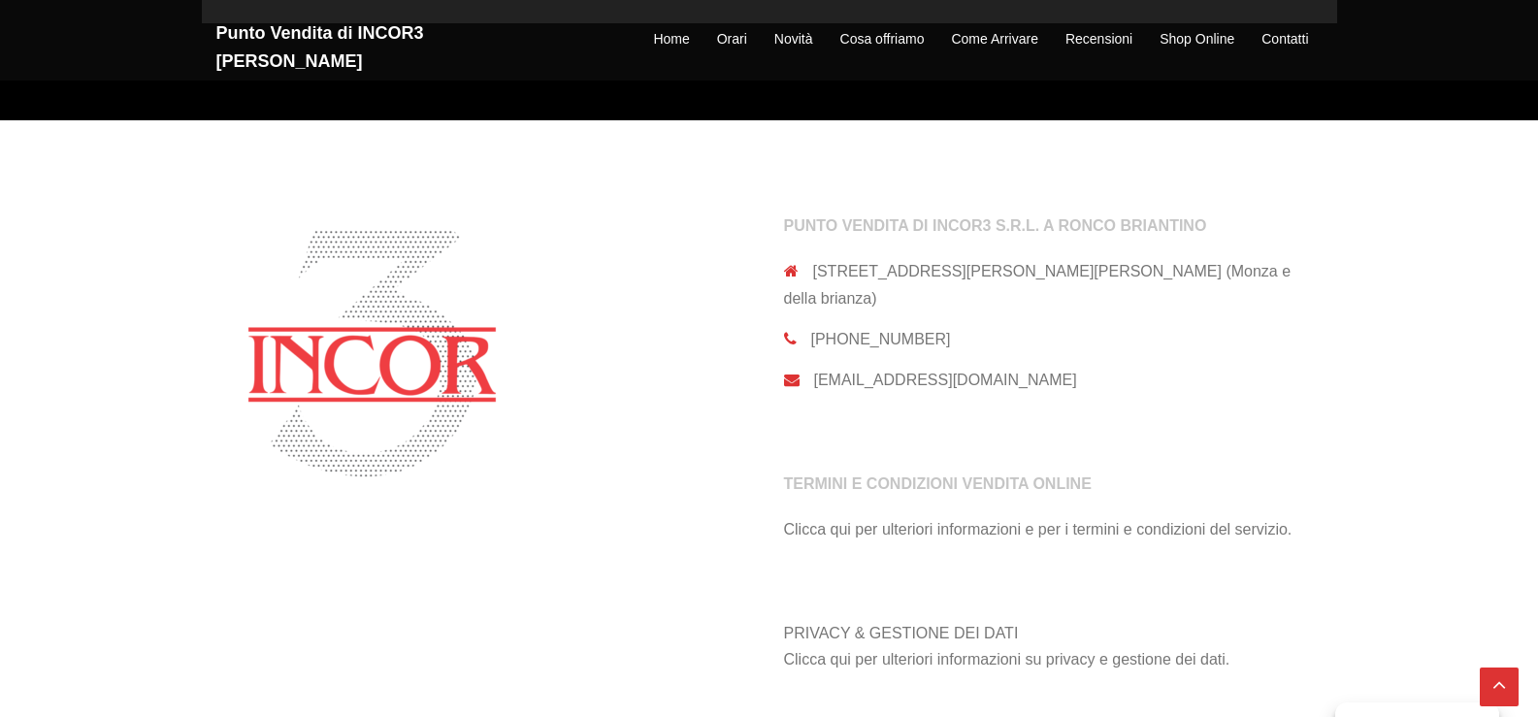
scroll to position [1672, 0]
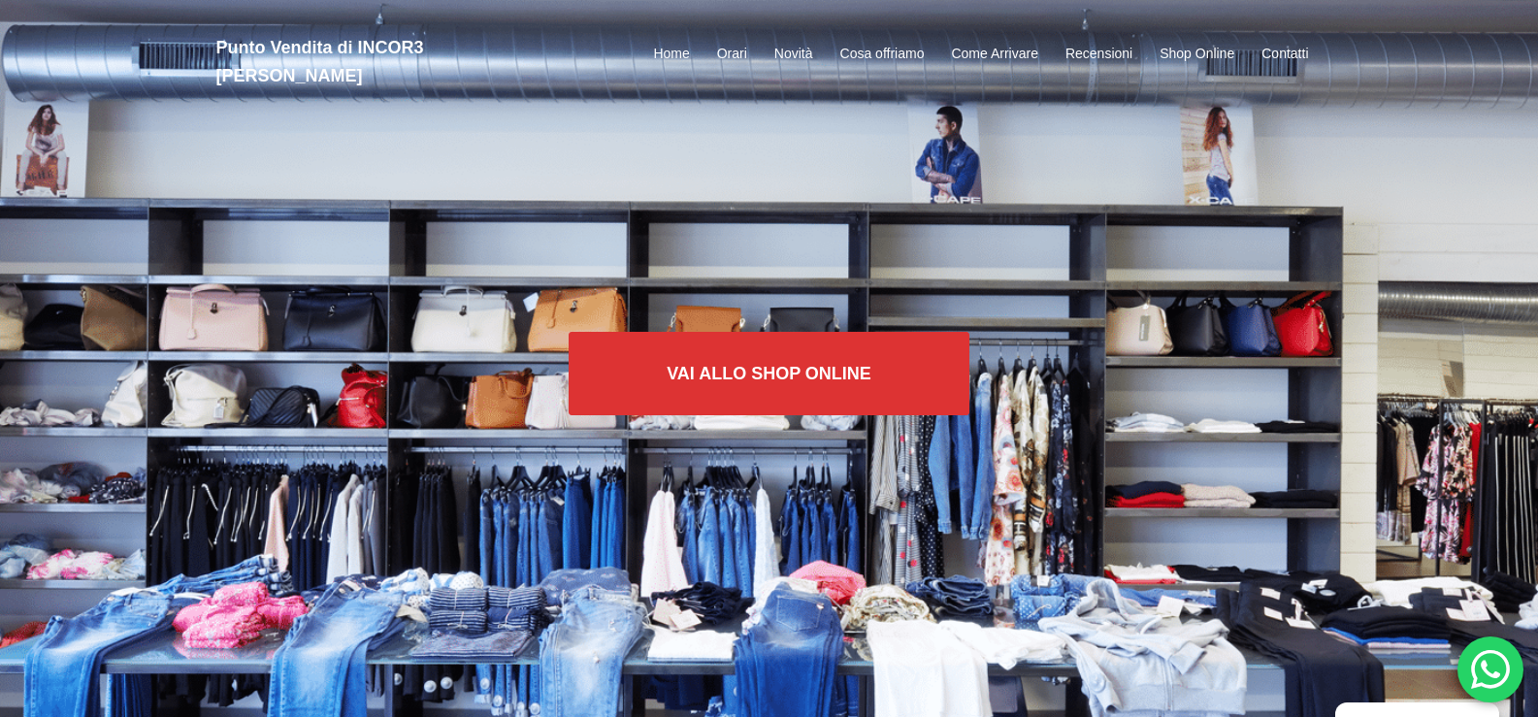
drag, startPoint x: 953, startPoint y: 481, endPoint x: 971, endPoint y: 477, distance: 18.1
click at [971, 477] on div "Vai allo SHOP ONLINE" at bounding box center [769, 359] width 1538 height 252
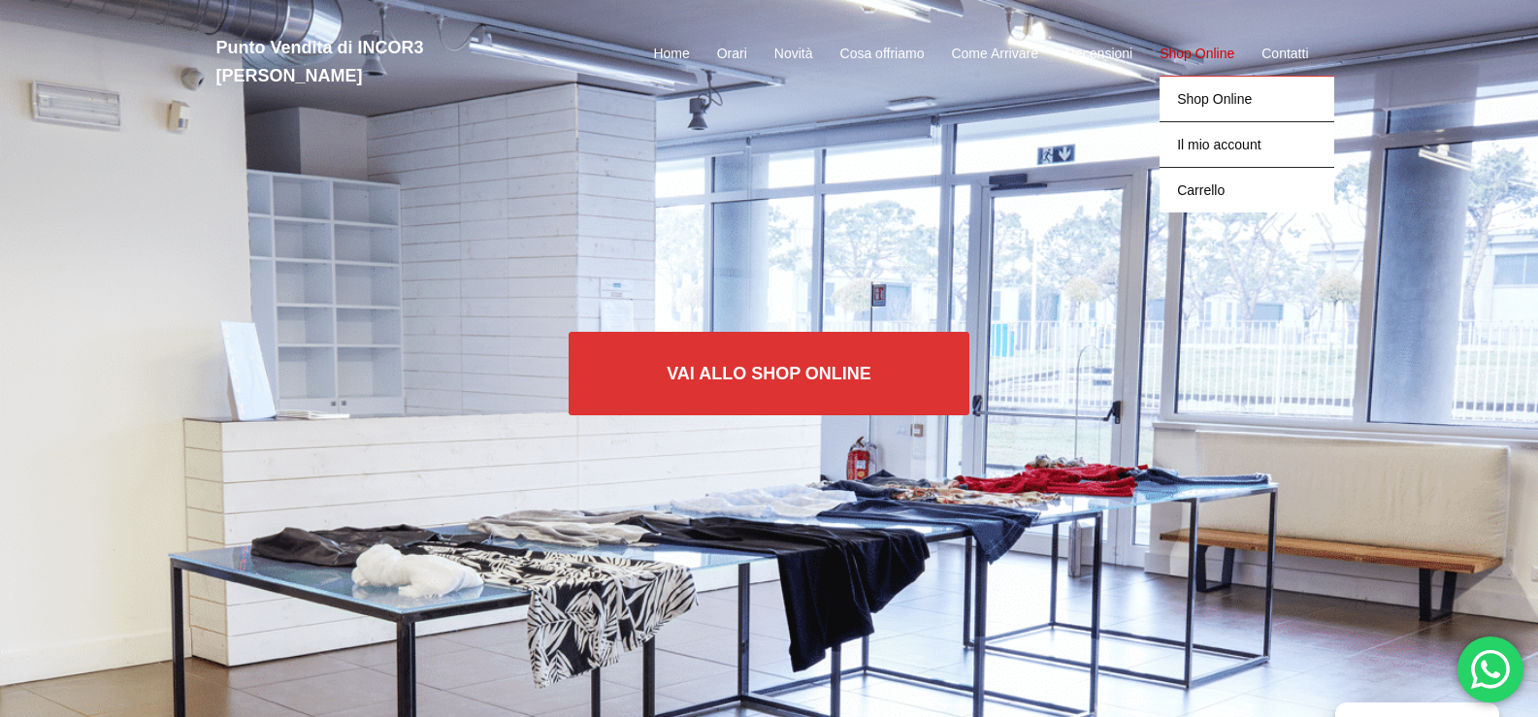
click at [1206, 43] on link "Shop Online" at bounding box center [1197, 54] width 75 height 23
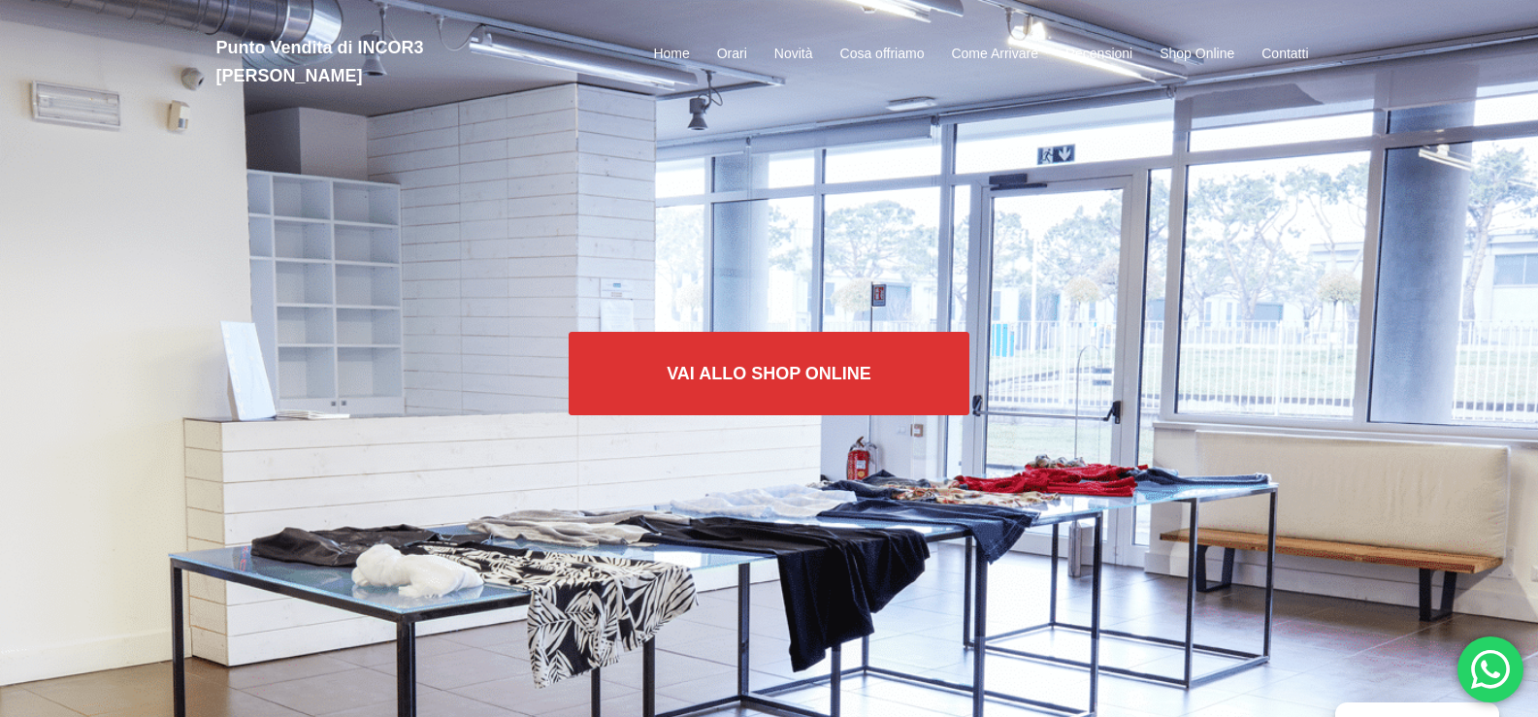
click at [818, 596] on div "Vai allo SHOP ONLINE" at bounding box center [769, 358] width 1538 height 717
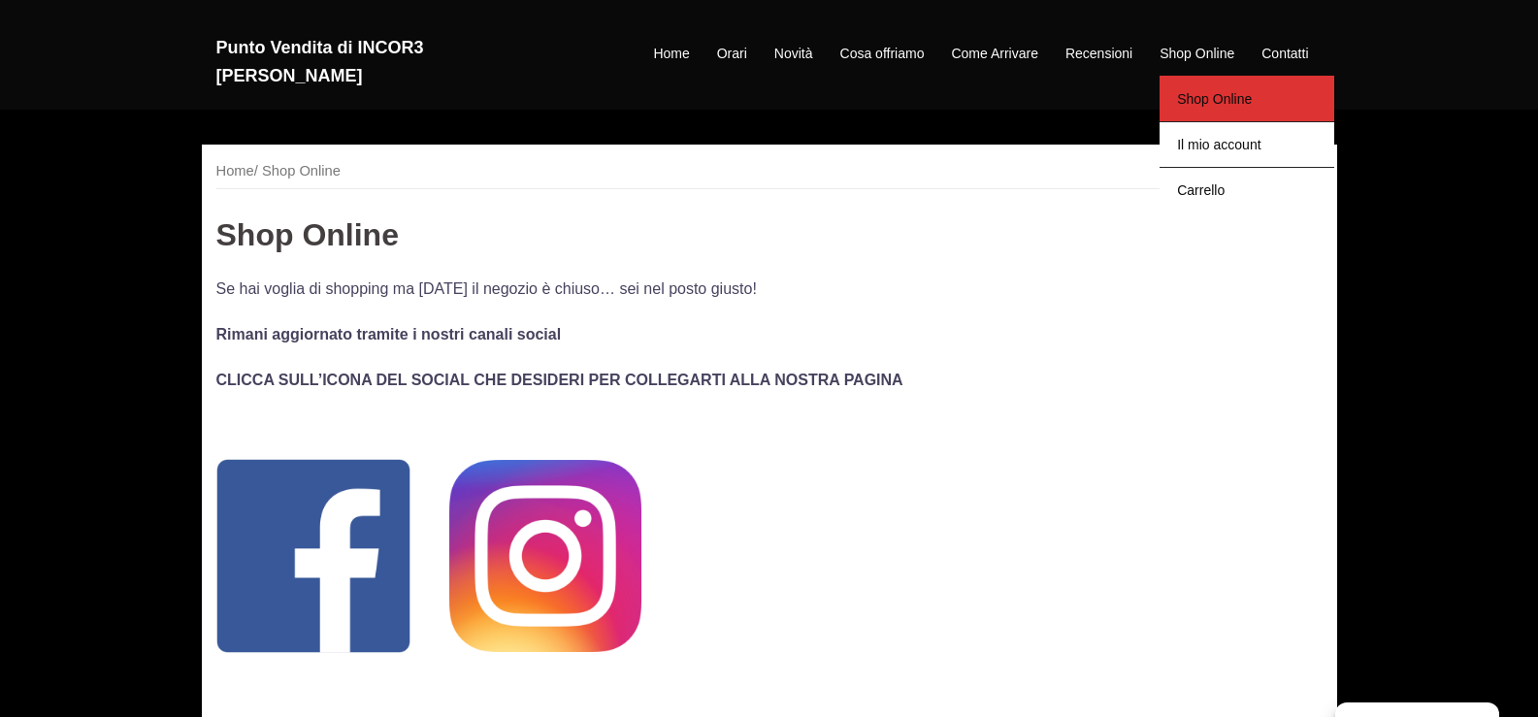
click at [1190, 95] on link "Shop Online" at bounding box center [1247, 99] width 175 height 46
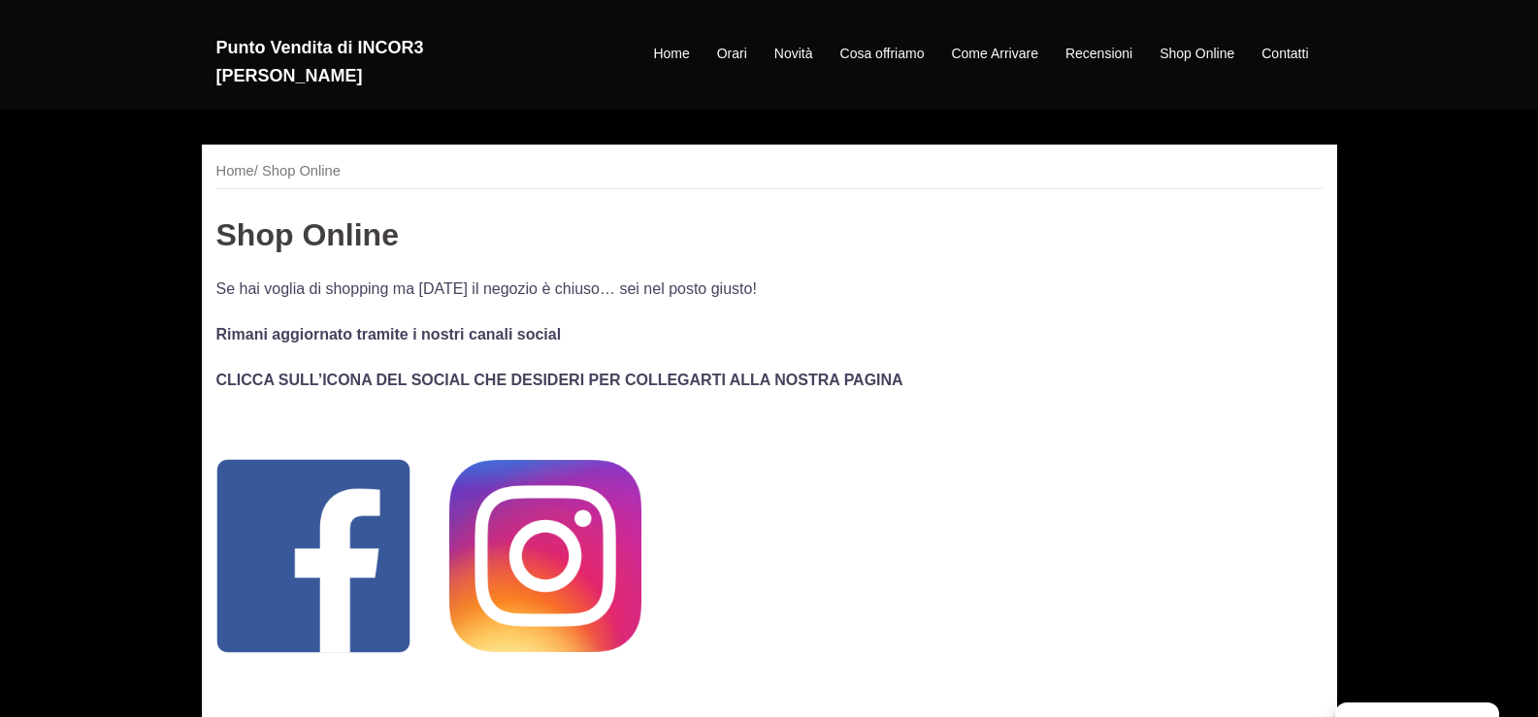
click at [557, 534] on img at bounding box center [545, 556] width 192 height 192
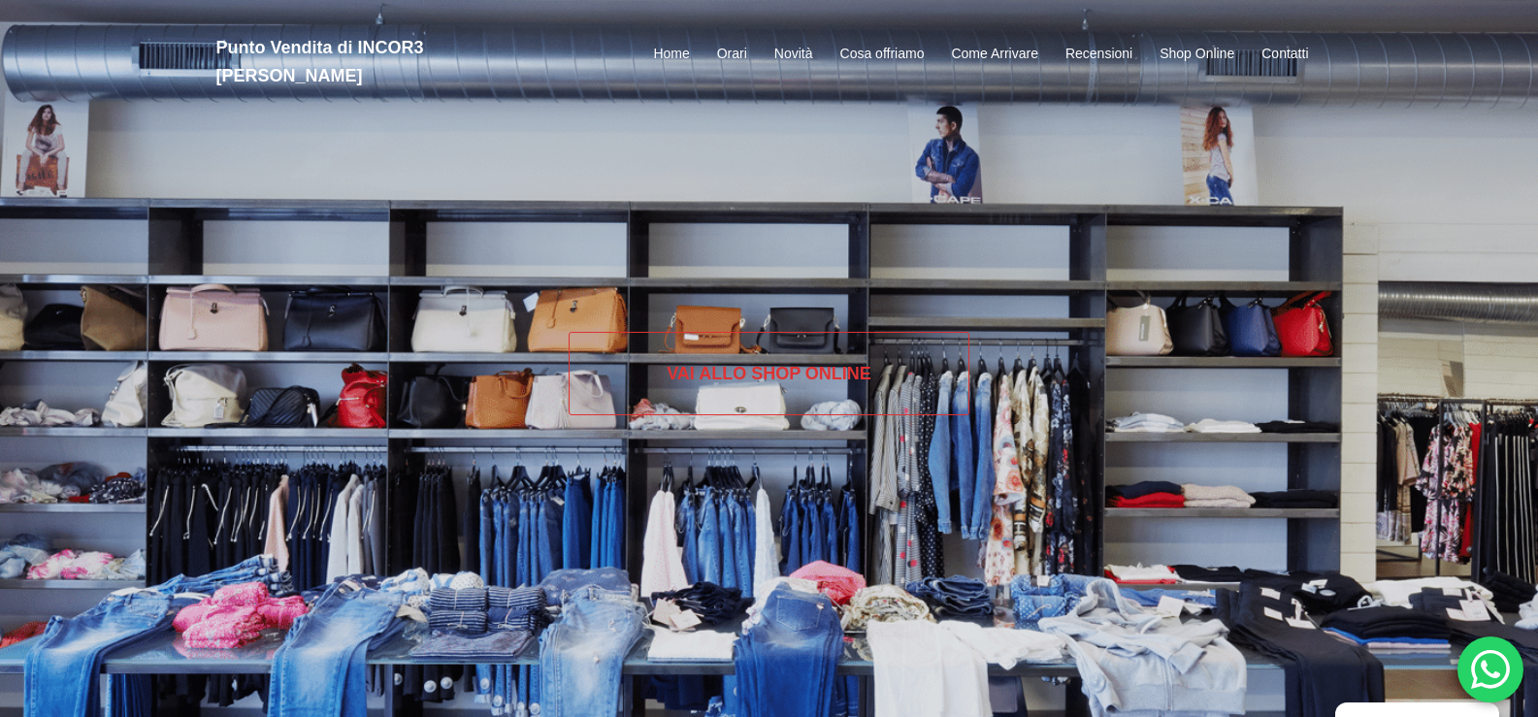
click at [725, 398] on link "Vai allo SHOP ONLINE" at bounding box center [769, 373] width 401 height 83
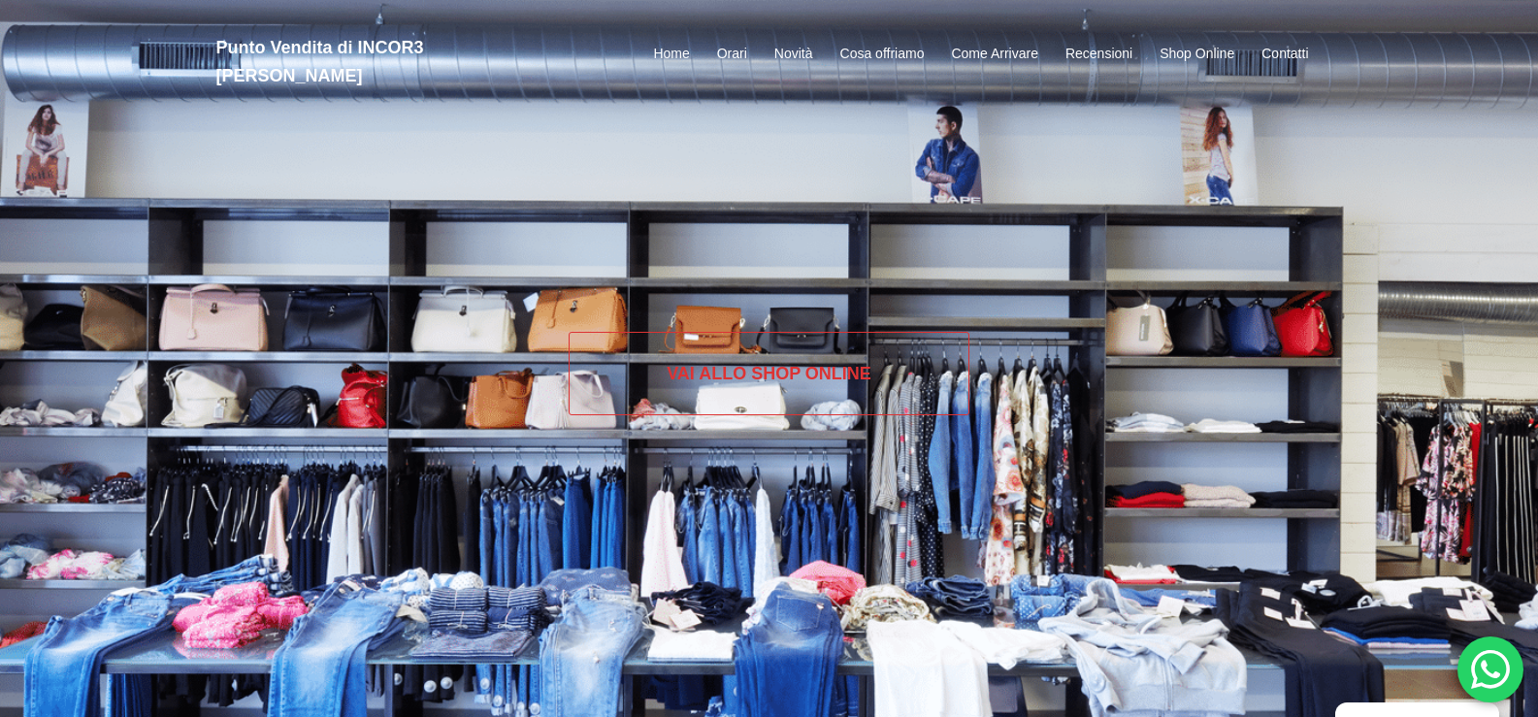
click at [752, 378] on link "Vai allo SHOP ONLINE" at bounding box center [769, 373] width 401 height 83
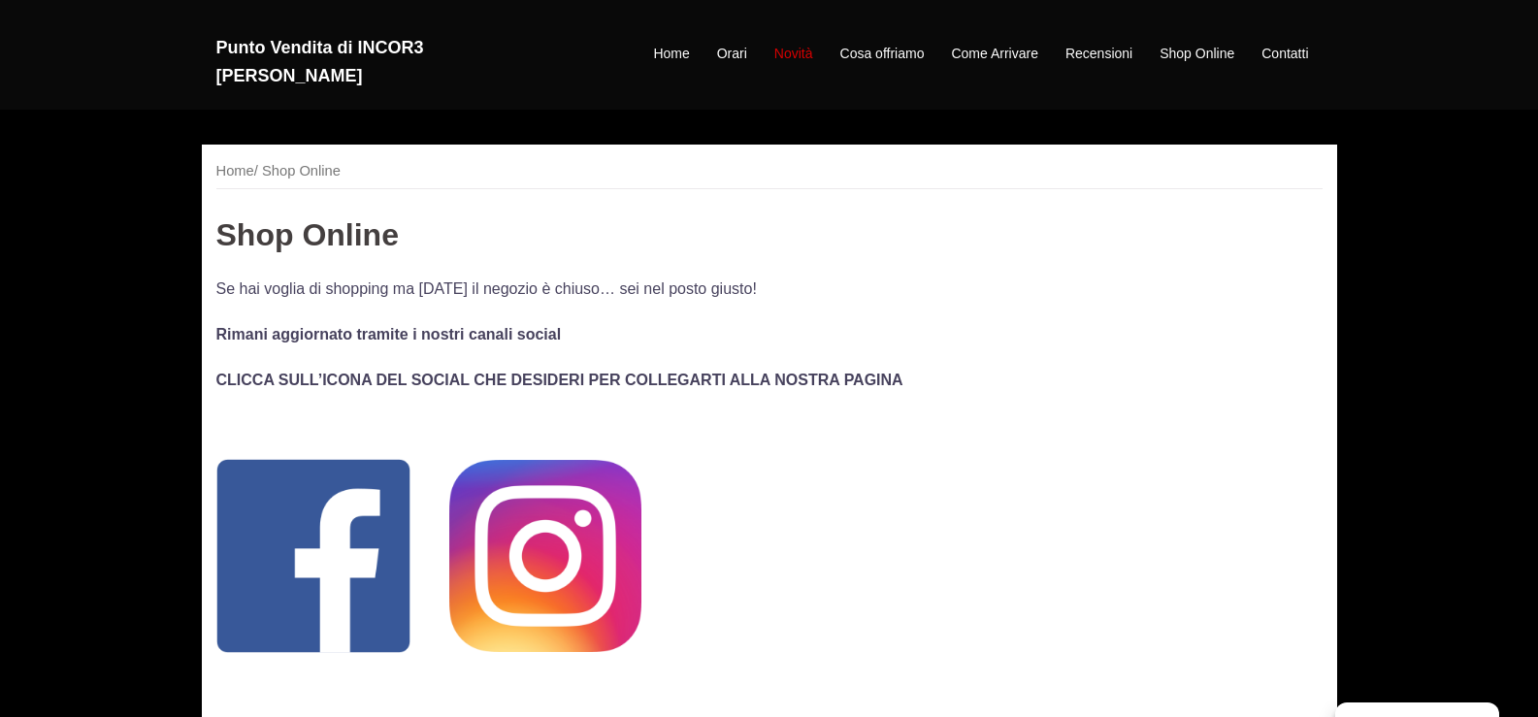
click at [781, 43] on link "Novità" at bounding box center [794, 54] width 39 height 23
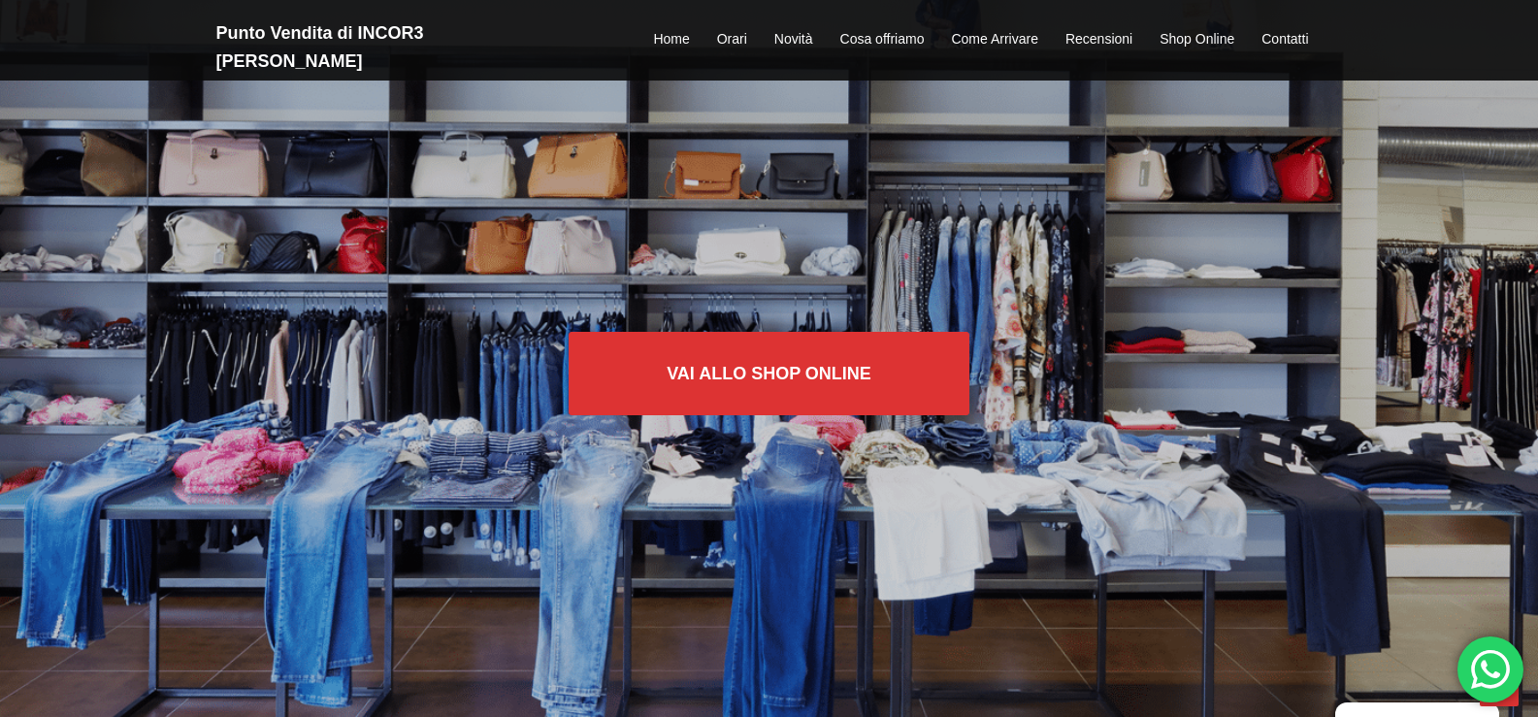
scroll to position [1284, 0]
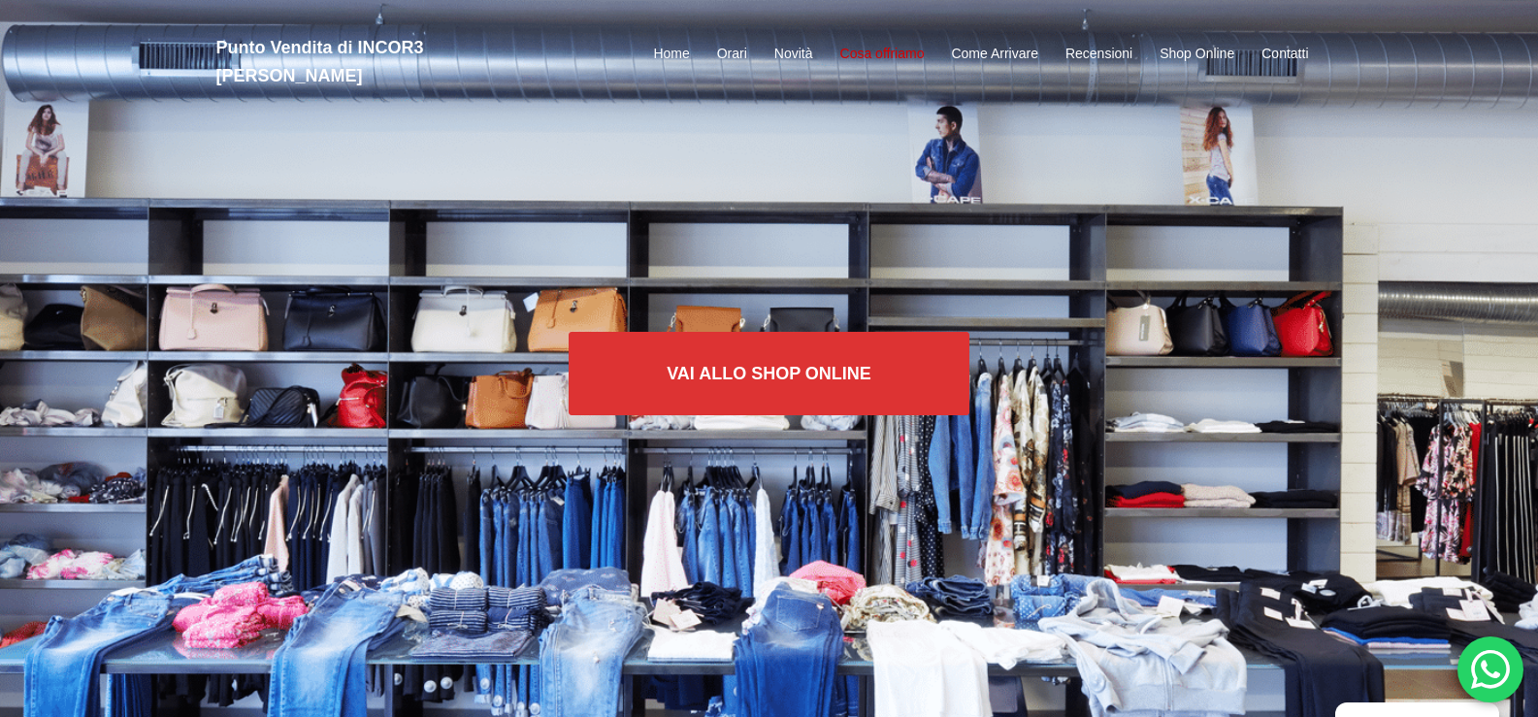
click at [884, 43] on link "Cosa offriamo" at bounding box center [883, 54] width 84 height 23
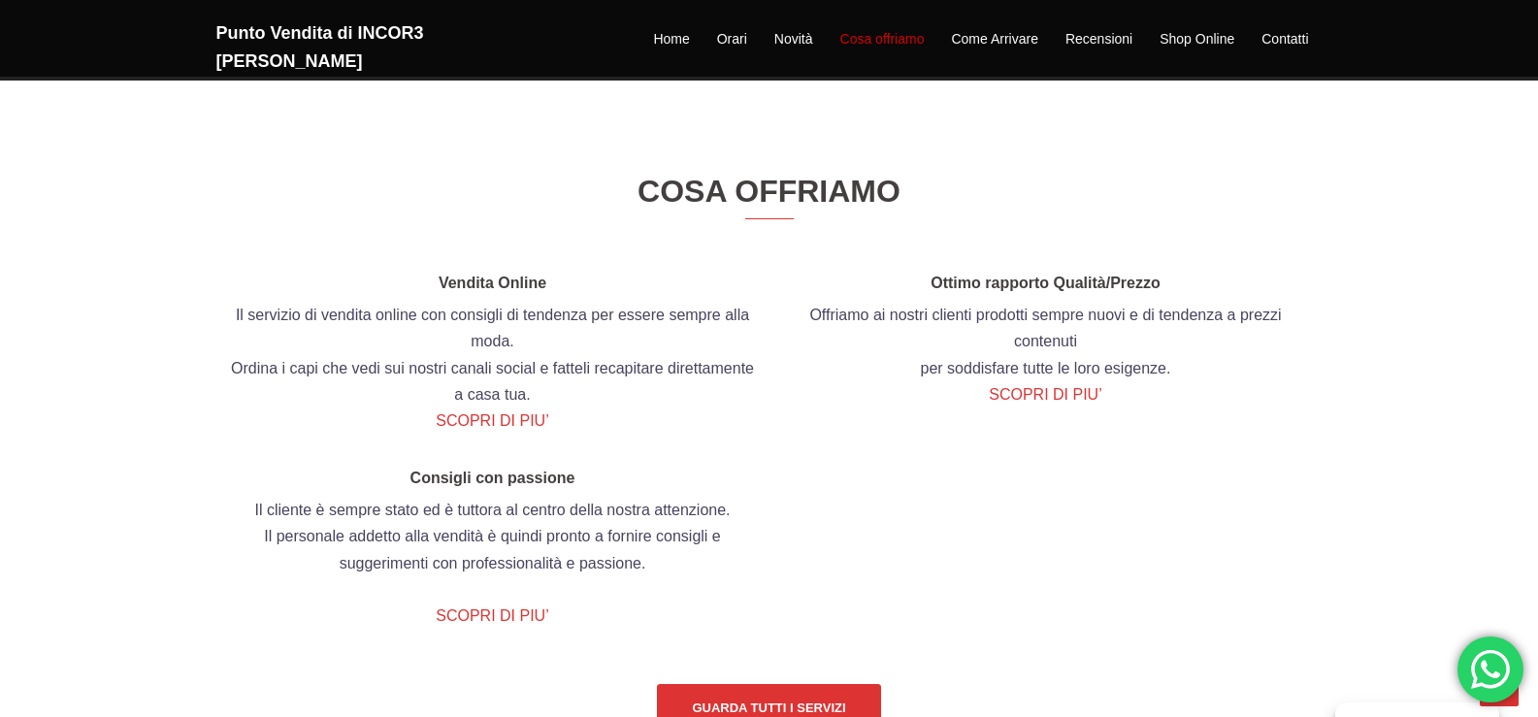
scroll to position [2050, 0]
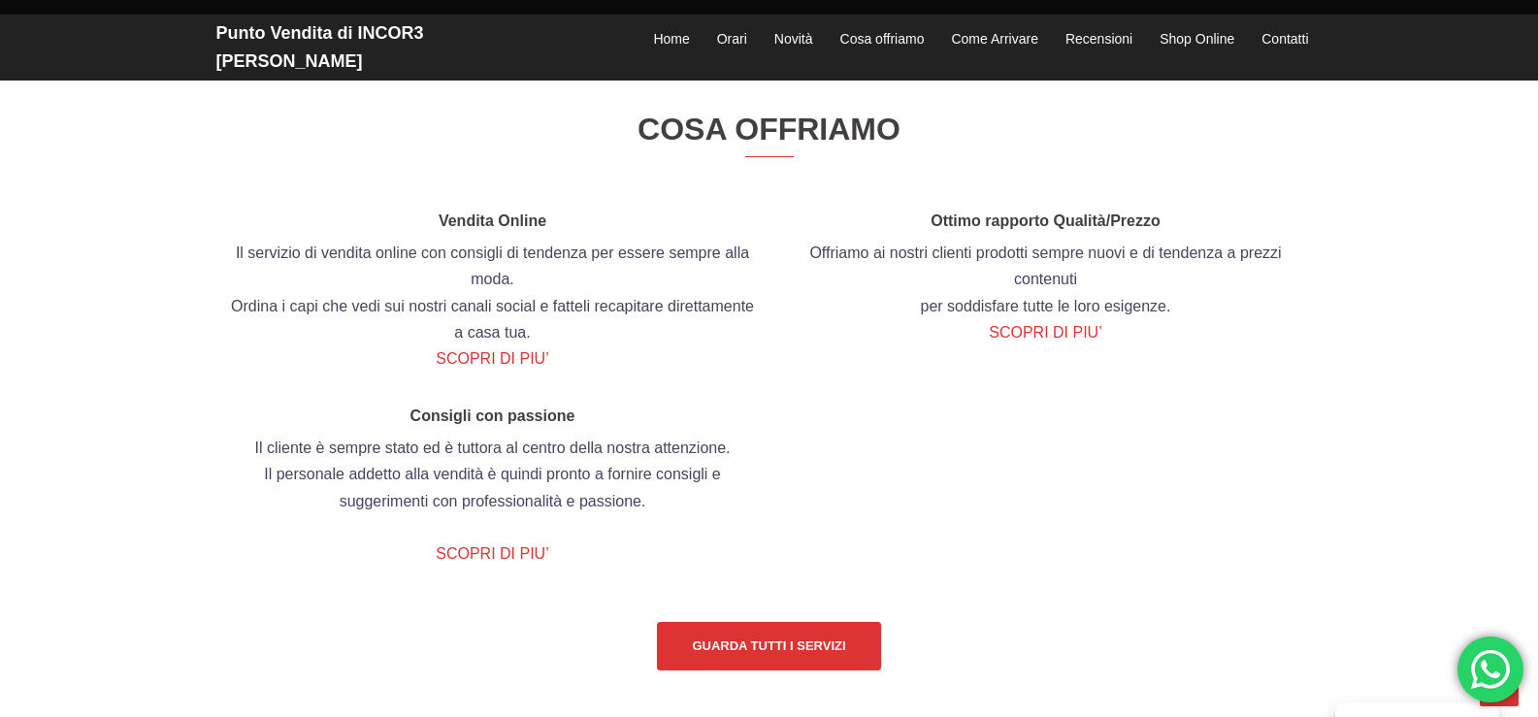
click at [470, 372] on p "SCOPRI DI PIU’" at bounding box center [493, 359] width 524 height 26
click at [468, 367] on link "SCOPRI DI PIU’" at bounding box center [492, 358] width 113 height 16
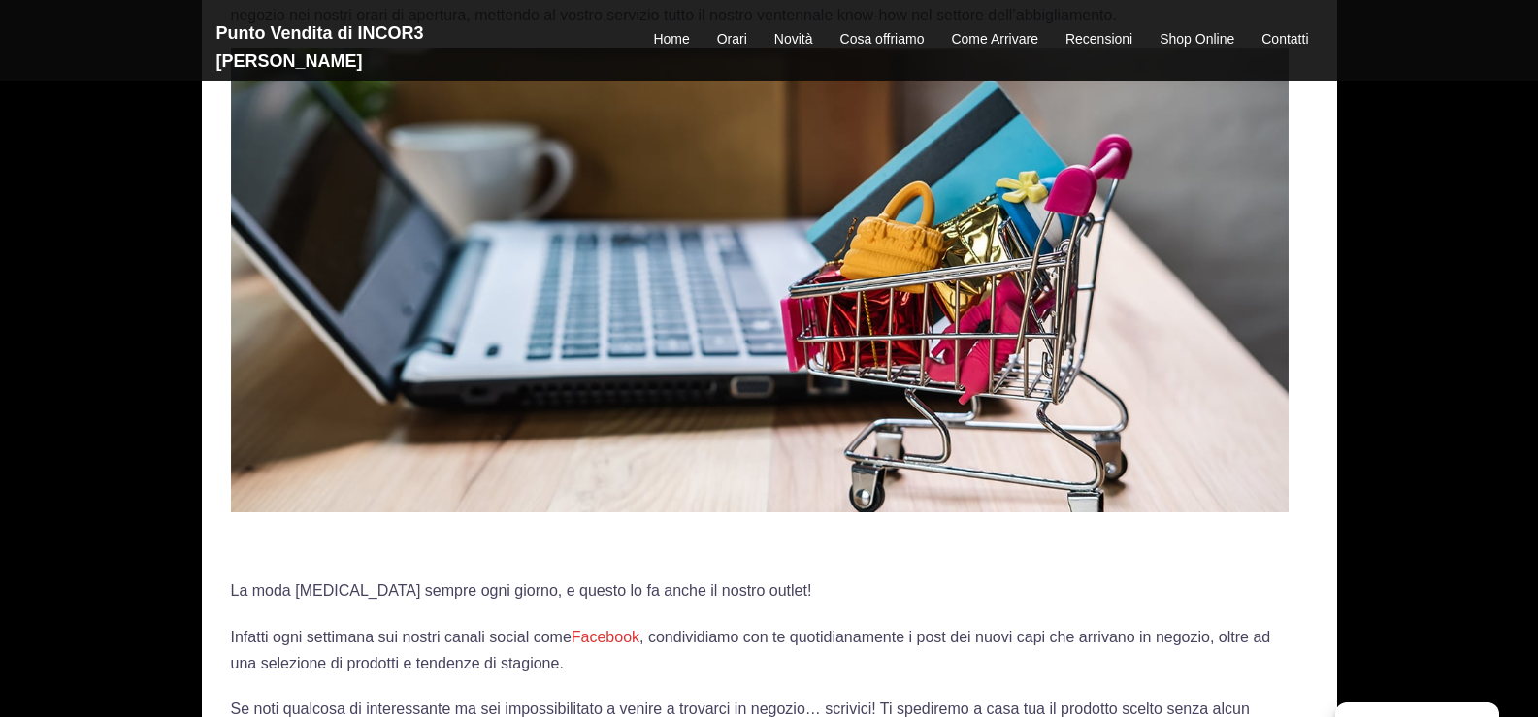
scroll to position [582, 0]
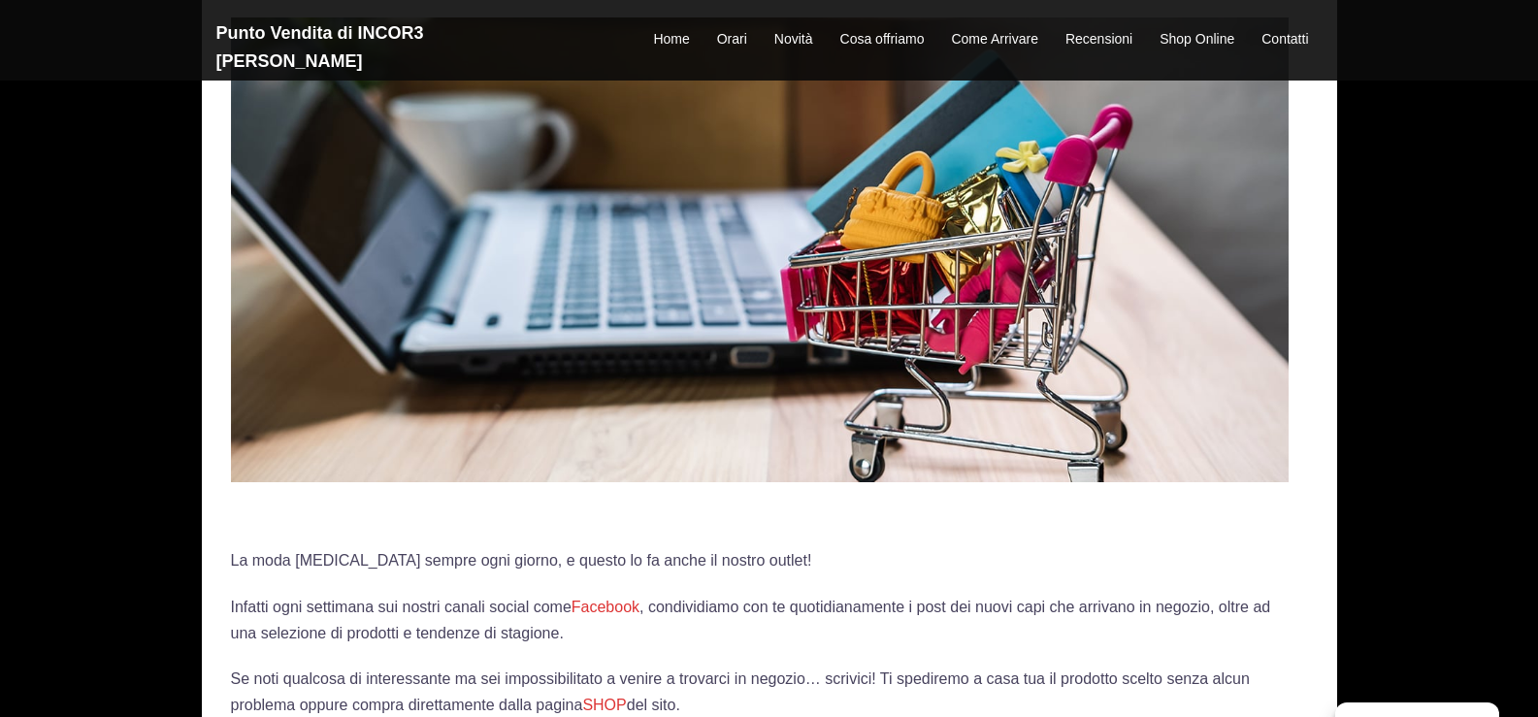
click at [665, 304] on img at bounding box center [760, 249] width 1058 height 465
